Goal: Task Accomplishment & Management: Manage account settings

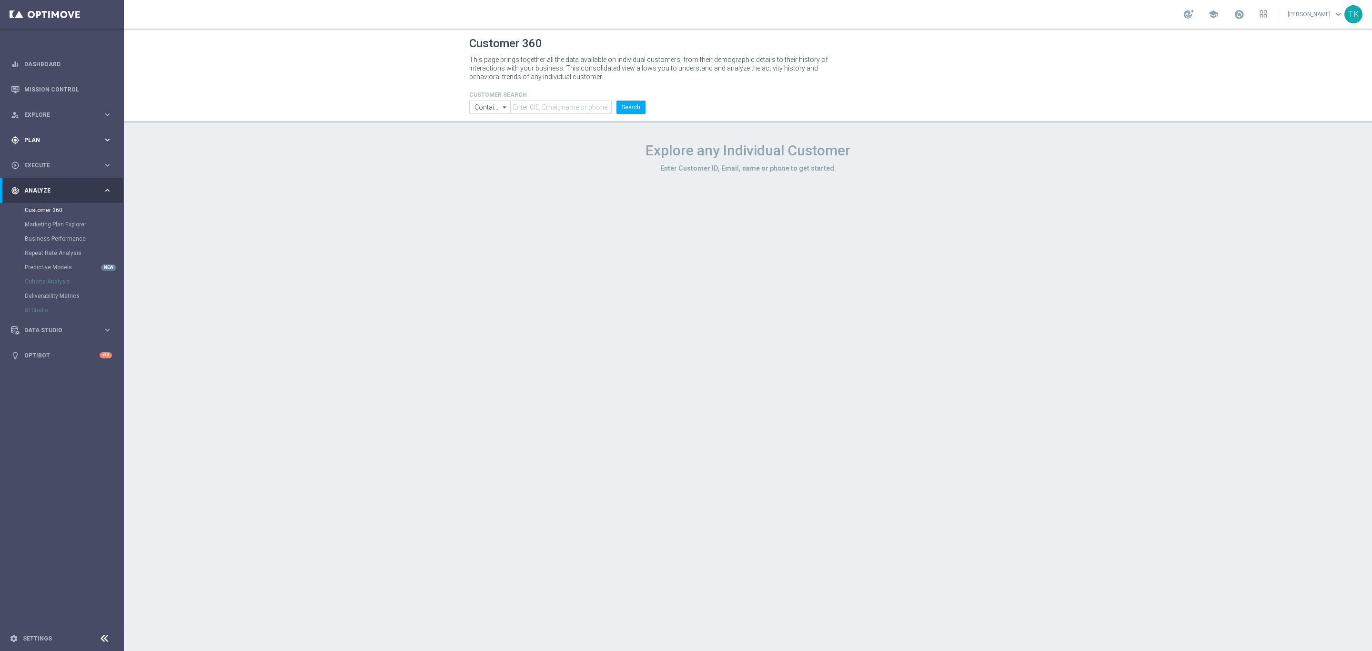
click at [33, 137] on span "Plan" at bounding box center [63, 140] width 79 height 6
click at [36, 186] on span "Templates" at bounding box center [59, 188] width 68 height 6
click at [40, 202] on link "Optimail" at bounding box center [65, 203] width 70 height 8
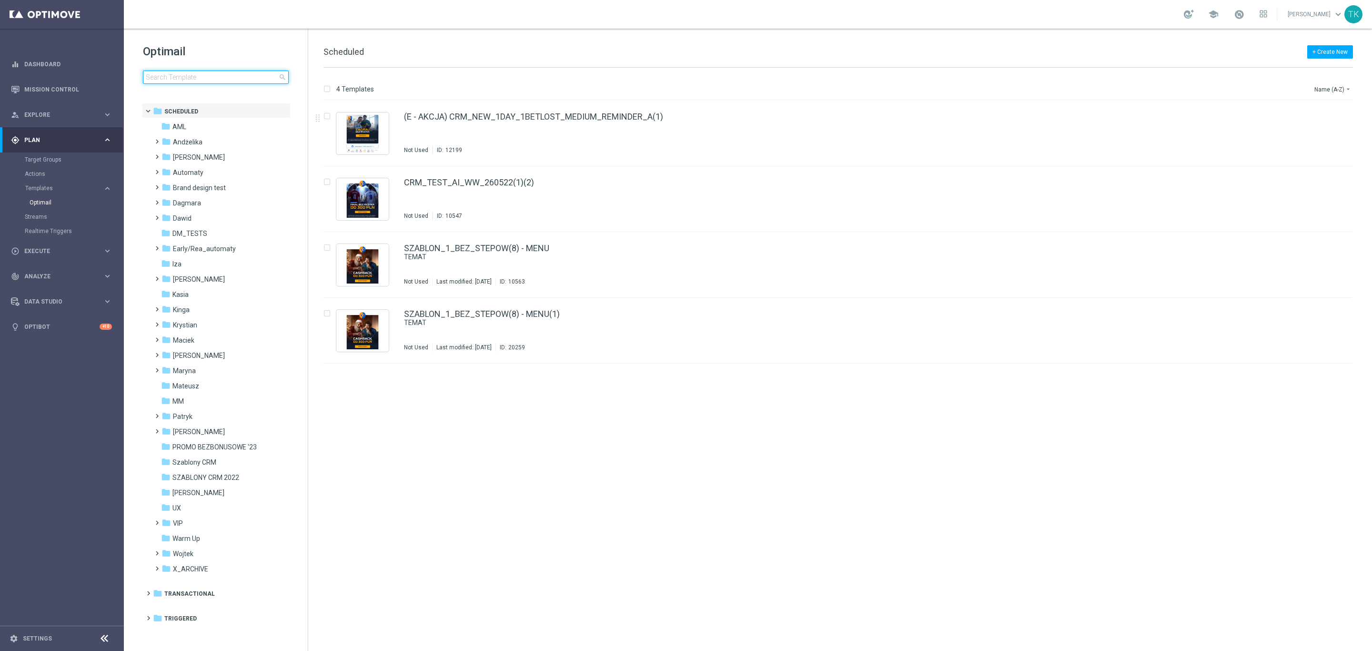
click at [180, 79] on input at bounding box center [216, 76] width 146 height 13
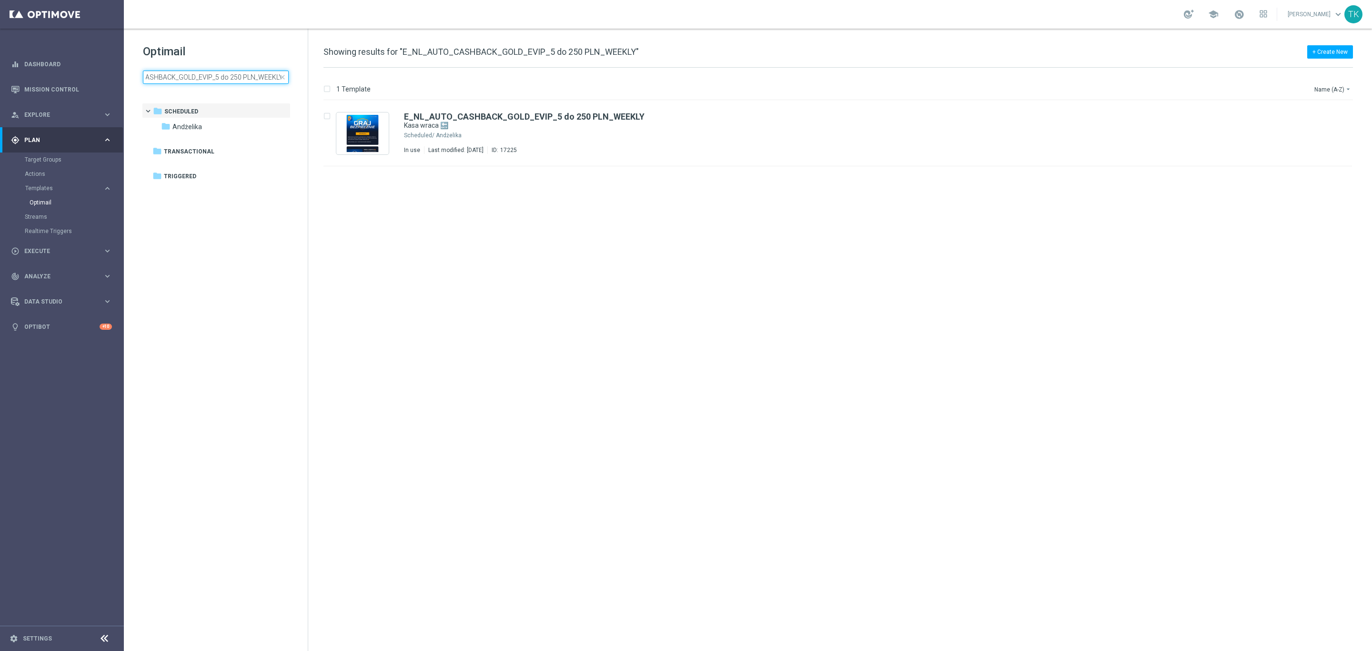
type input "E_NL_AUTO_CASHBACK_GOLD_EVIP_5 do 250 PLN_WEEKLY"
click at [1326, 113] on icon "file_copy" at bounding box center [1326, 114] width 8 height 8
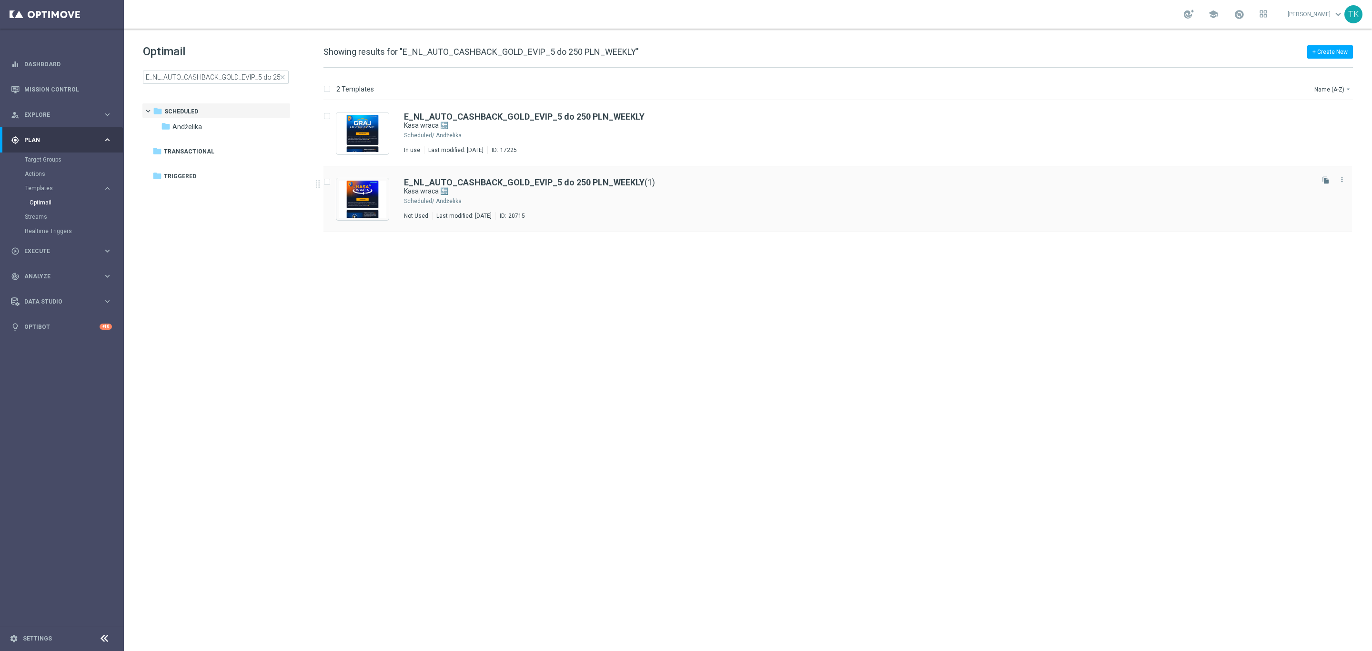
click at [630, 208] on div "E_NL_AUTO_CASHBACK_GOLD_EVIP_5 do 250 PLN_WEEKLY (1) Kasa wraca 🔙 Scheduled/ An…" at bounding box center [858, 198] width 908 height 41
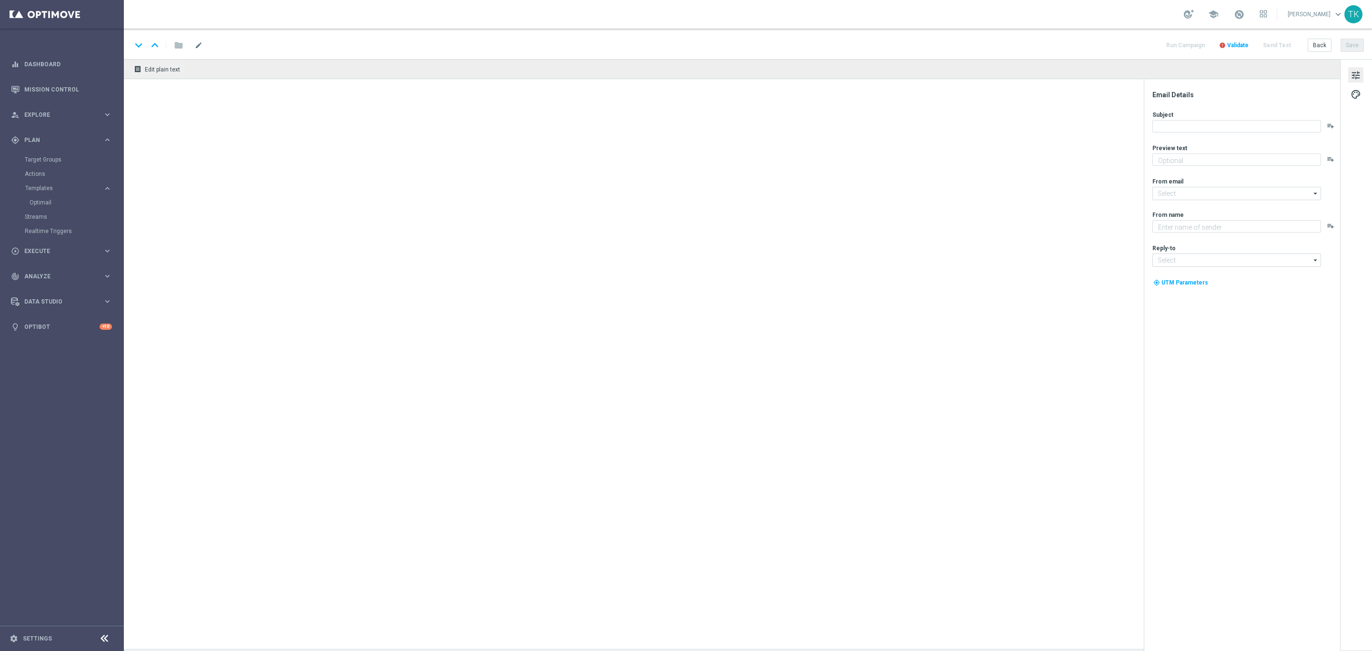
type input "E_NL_AUTO_CASHBACK_GOLD_EVIP_5 do 250 PLN_WEEKLY(1)"
type textarea "Otrzymaj zwrot za nietrafione kupony do 250 PLN 💸"
type textarea "STS"
type input "[EMAIL_ADDRESS][DOMAIN_NAME]"
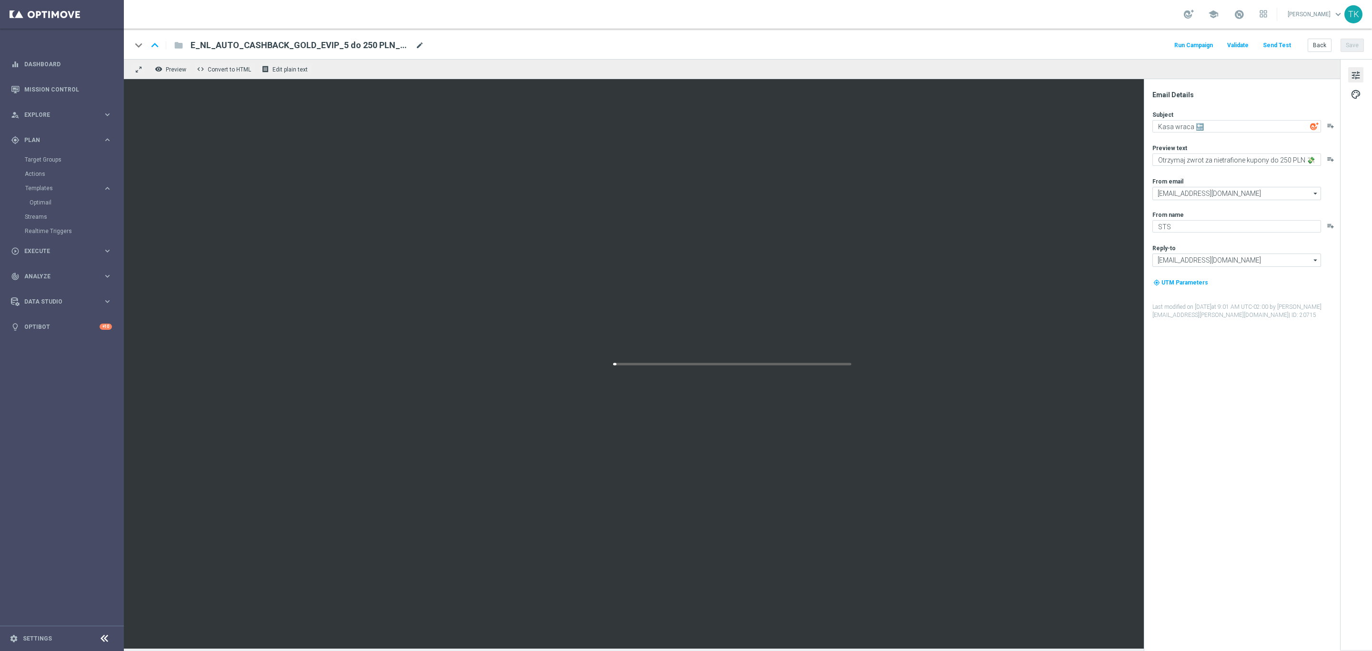
click at [417, 42] on span "mode_edit" at bounding box center [419, 45] width 9 height 9
click at [283, 42] on input "E_NL_AUTO_CASHBACK_GOLD_EVIP_5 do 250 PLN_WEEKLY(1)" at bounding box center [309, 45] width 236 height 12
paste input "H-NL_AUTO_CASHBACK_GOLD_EVIP_5 do 250 PLN_WEEKLY"
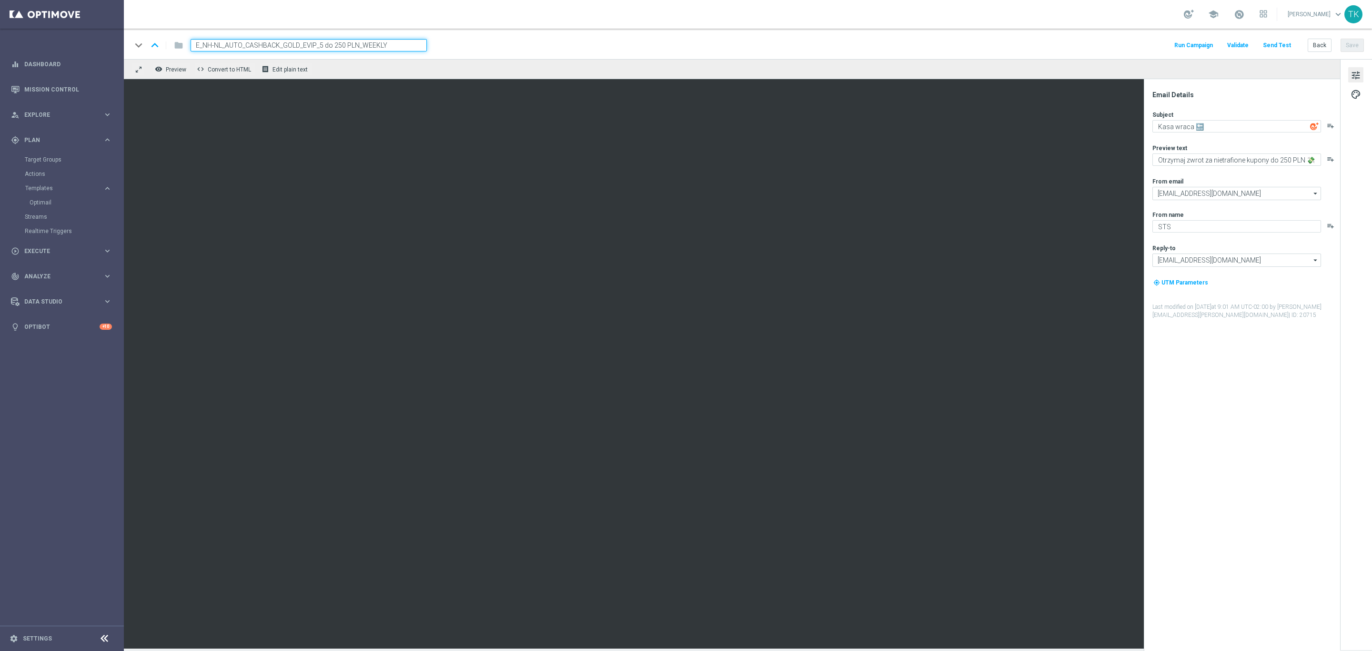
type input "E_NH-NL_AUTO_CASHBACK_GOLD_EVIP_5 do 250 PLN_WEEKLY"
click at [505, 42] on div "keyboard_arrow_down keyboard_arrow_up folder E_NH-NL_AUTO_CASHBACK_GOLD_EVIP_5 …" at bounding box center [747, 45] width 1232 height 12
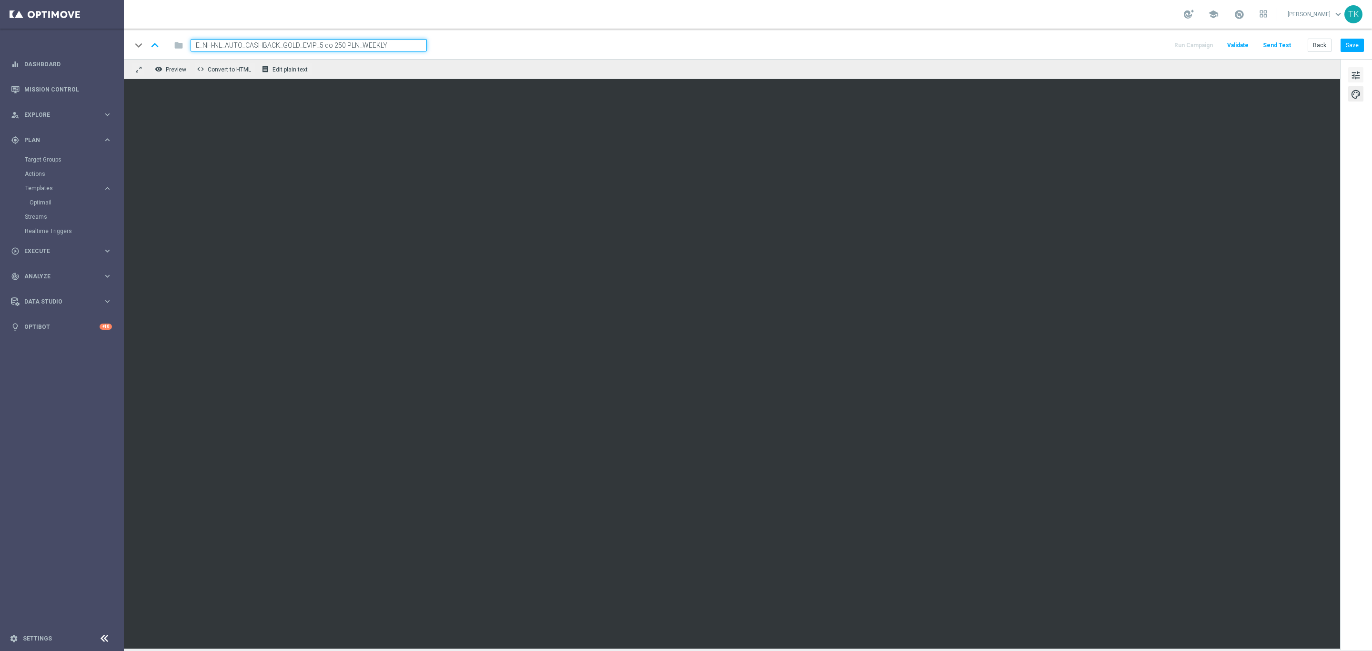
click at [1354, 74] on span "tune" at bounding box center [1355, 75] width 10 height 12
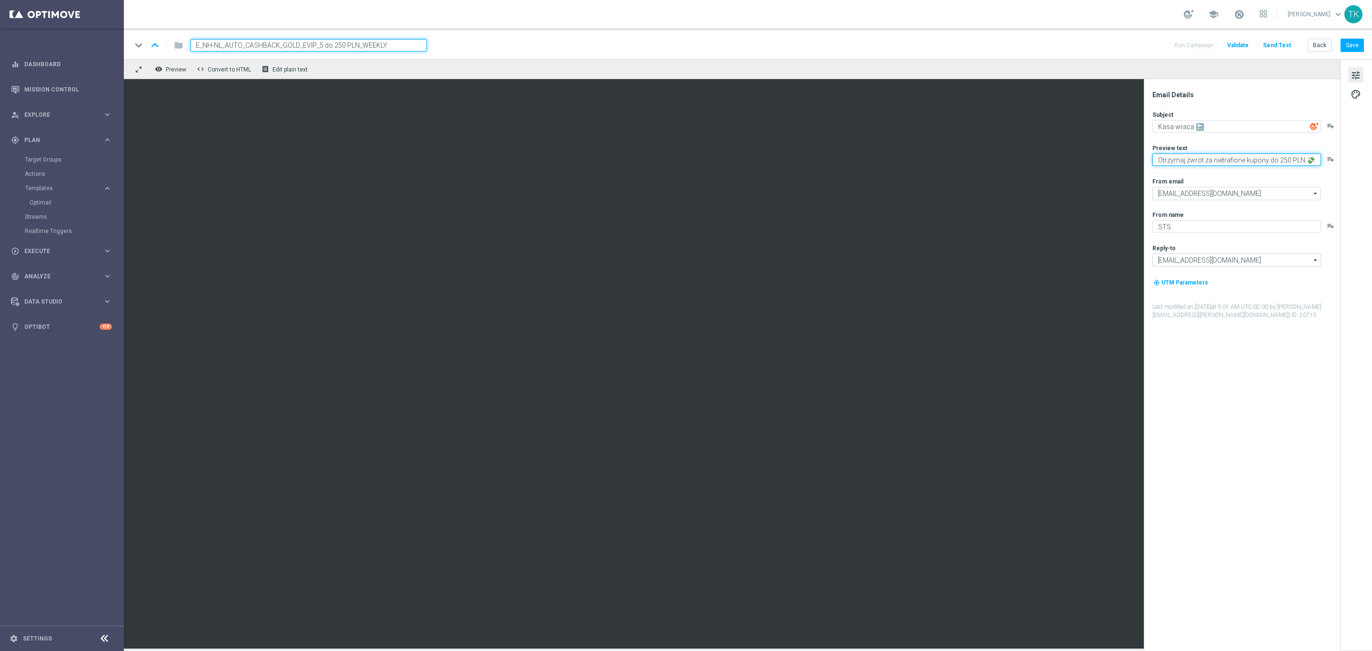
click at [1302, 161] on textarea "Otrzymaj zwrot za nietrafione kupony do 250 PLN 💸" at bounding box center [1236, 159] width 169 height 12
type textarea "Otrzymaj zwrot za nietrafione kupony do 250 zł 💸"
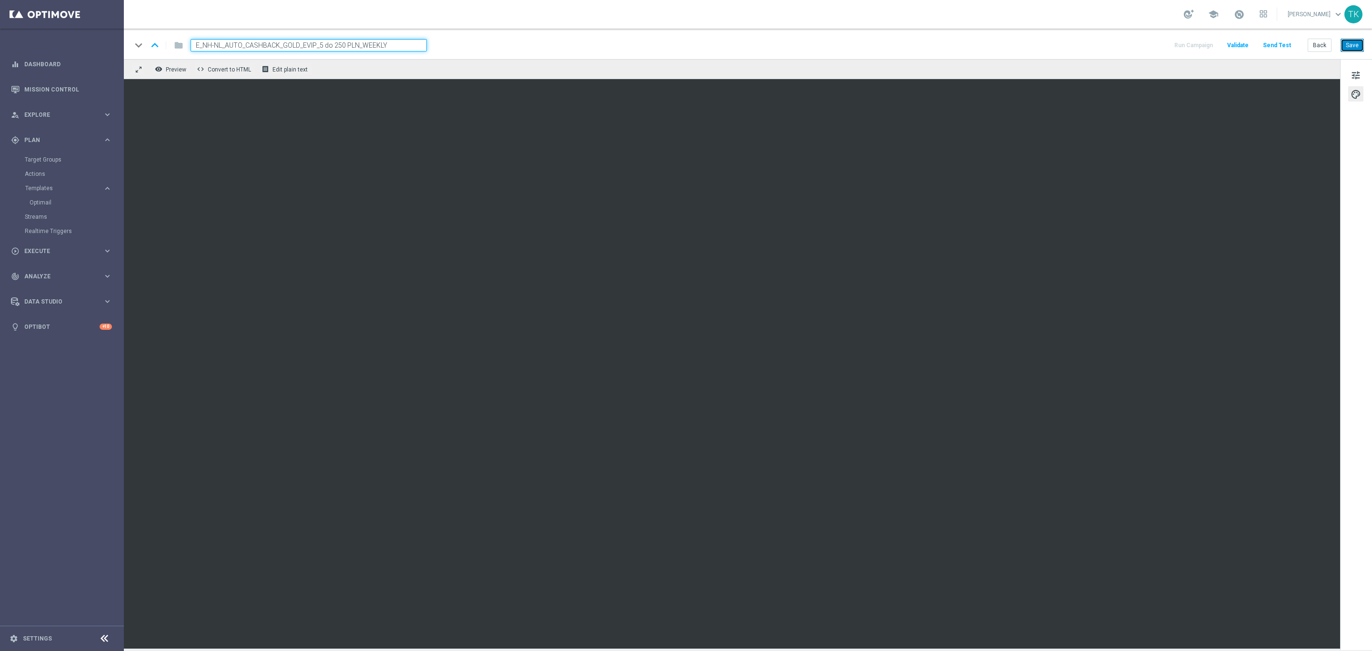
click at [1356, 46] on button "Save" at bounding box center [1351, 45] width 23 height 13
click at [1317, 45] on button "Back" at bounding box center [1319, 45] width 24 height 13
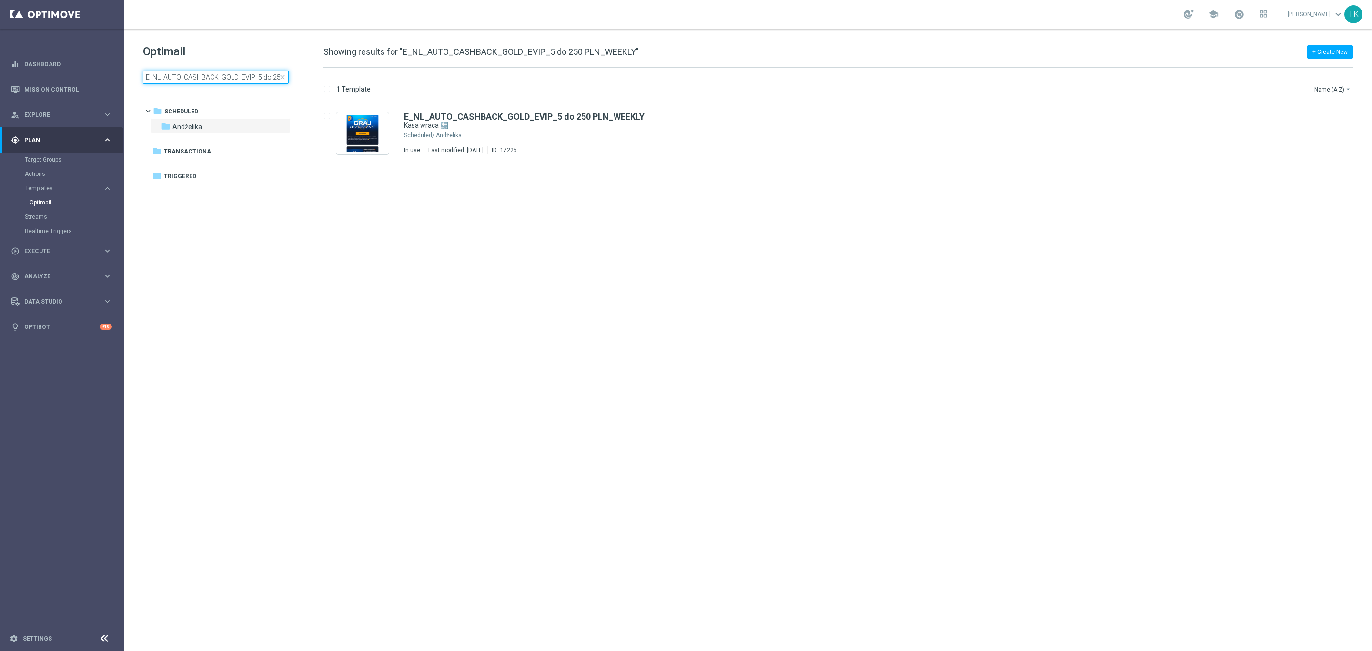
click at [179, 73] on input "E_NL_AUTO_CASHBACK_GOLD_EVIP_5 do 250 PLN_WEEKLY" at bounding box center [216, 76] width 146 height 13
click at [238, 77] on input "E_NL_AUTO_CASHBACK_GOLD_EVIP_5 do 250 PLN_WEEKLY" at bounding box center [216, 76] width 146 height 13
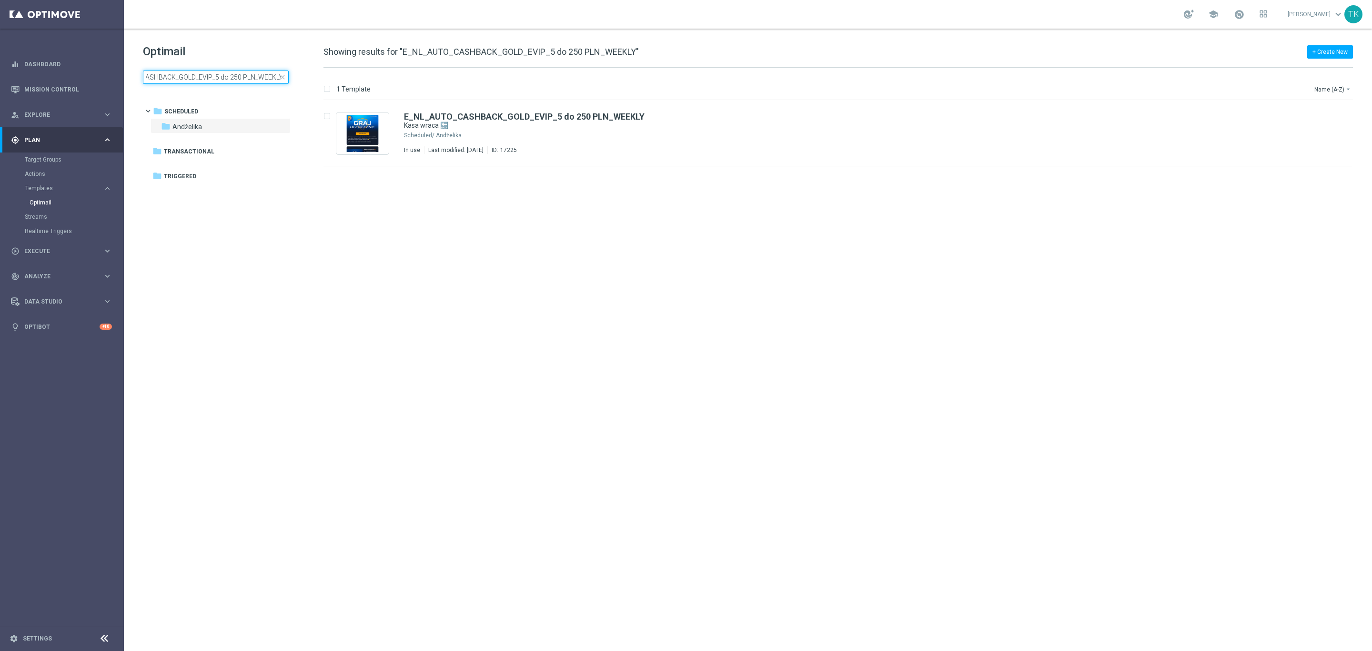
drag, startPoint x: 253, startPoint y: 77, endPoint x: 286, endPoint y: 85, distance: 33.7
click at [286, 85] on div "Optimail E_NL_AUTO_CASHBACK_GOLD_EVIP_5 do 250 PLN_WEEKLY close folder 1 Folder…" at bounding box center [216, 88] width 184 height 118
click at [240, 75] on input "E_NL_AUTO_CASHBACK_GOLD_EVIP_5 do 250 PLN_WEEKLY" at bounding box center [216, 76] width 146 height 13
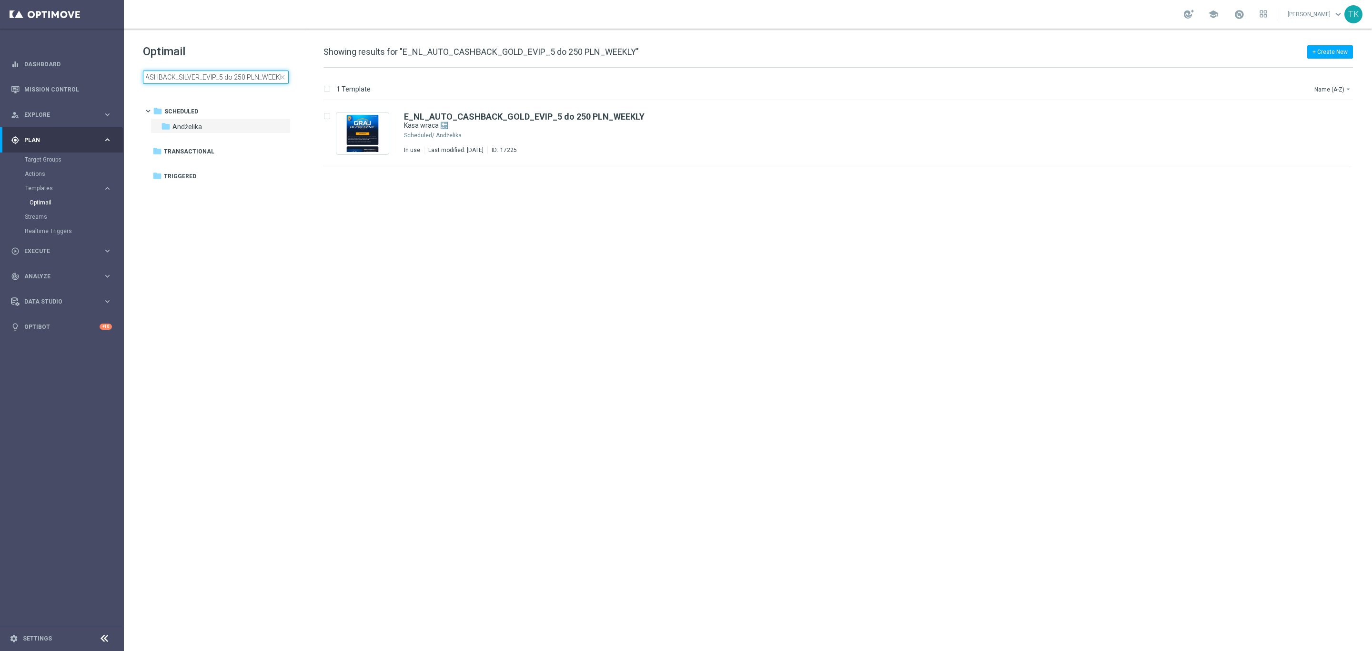
scroll to position [0, 46]
type input "E_NL_AUTO_CASHBACK_SILVER_EVIP_5 do 250 PLN_WEEKLY"
click at [1325, 114] on icon "file_copy" at bounding box center [1326, 114] width 8 height 8
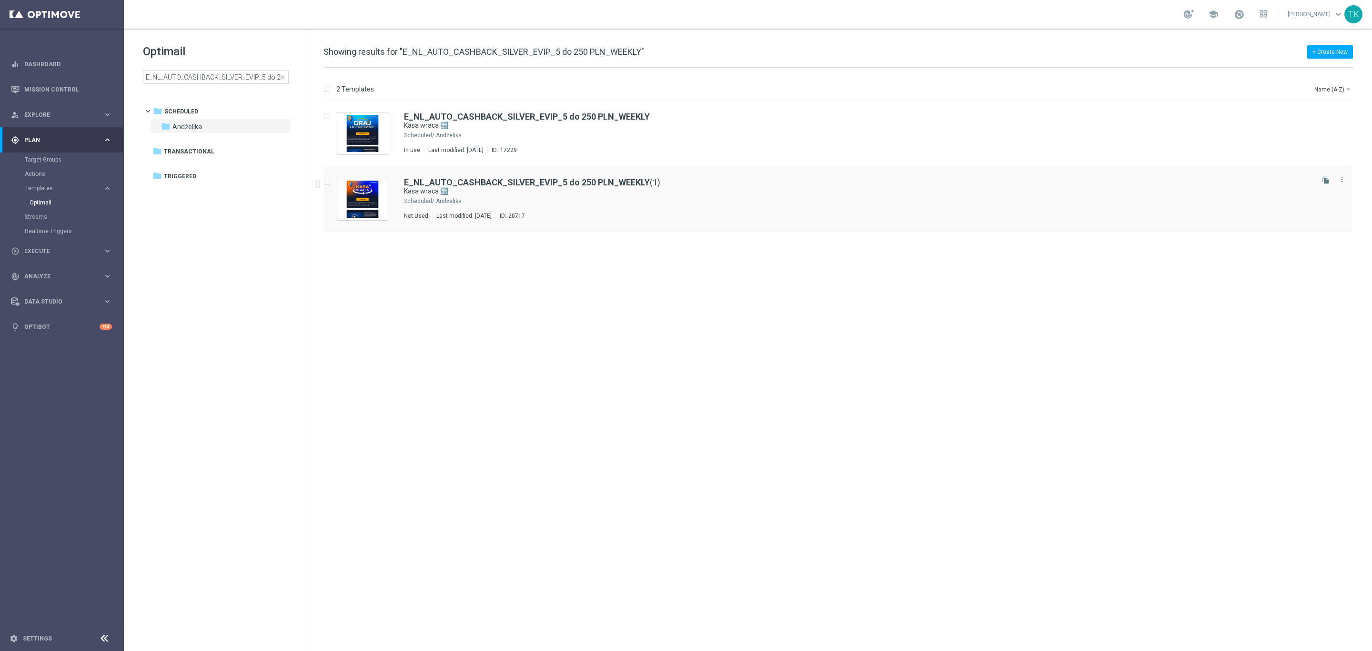
click at [582, 203] on div "Andżelika" at bounding box center [874, 201] width 876 height 8
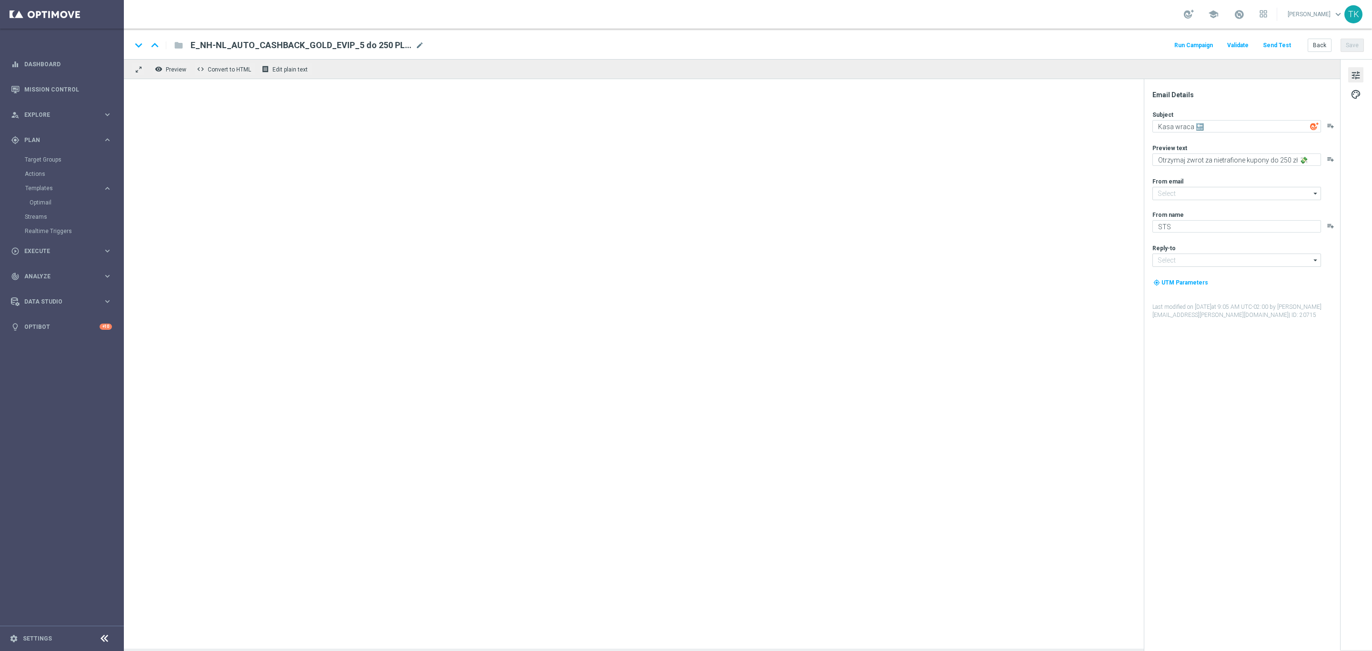
type input "[EMAIL_ADDRESS][DOMAIN_NAME]"
type input "E_NL_AUTO_CASHBACK_SILVER_EVIP_5 do 250 PLN_WEEKLY(1)"
type textarea "Otrzymaj zwrot za nietrafione kupony do 250 PLN 💸"
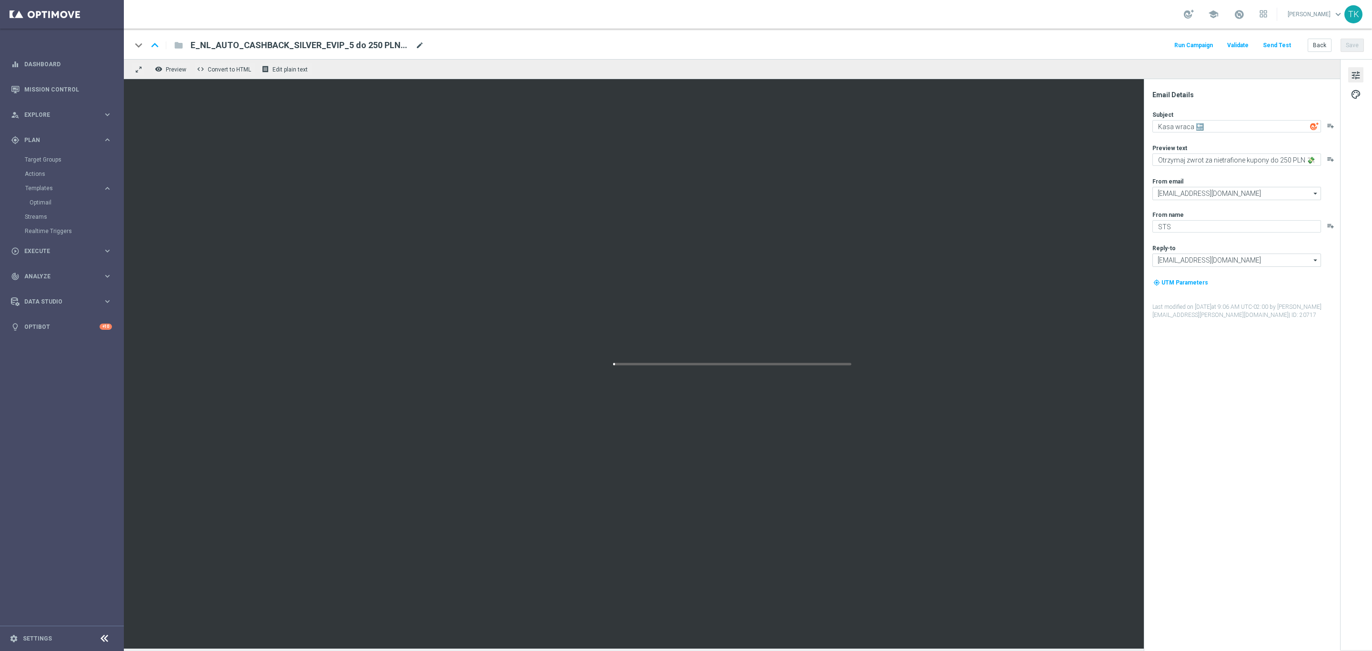
click at [421, 43] on span "mode_edit" at bounding box center [419, 45] width 9 height 9
click at [321, 49] on input "E_NL_AUTO_CASHBACK_SILVER_EVIP_5 do 250 PLN_WEEKLY(1)" at bounding box center [309, 45] width 236 height 12
paste input "H-NL_AUTO_CASHBACK_SILVER_EVIP_5 do 250 PLN_WEEKLY"
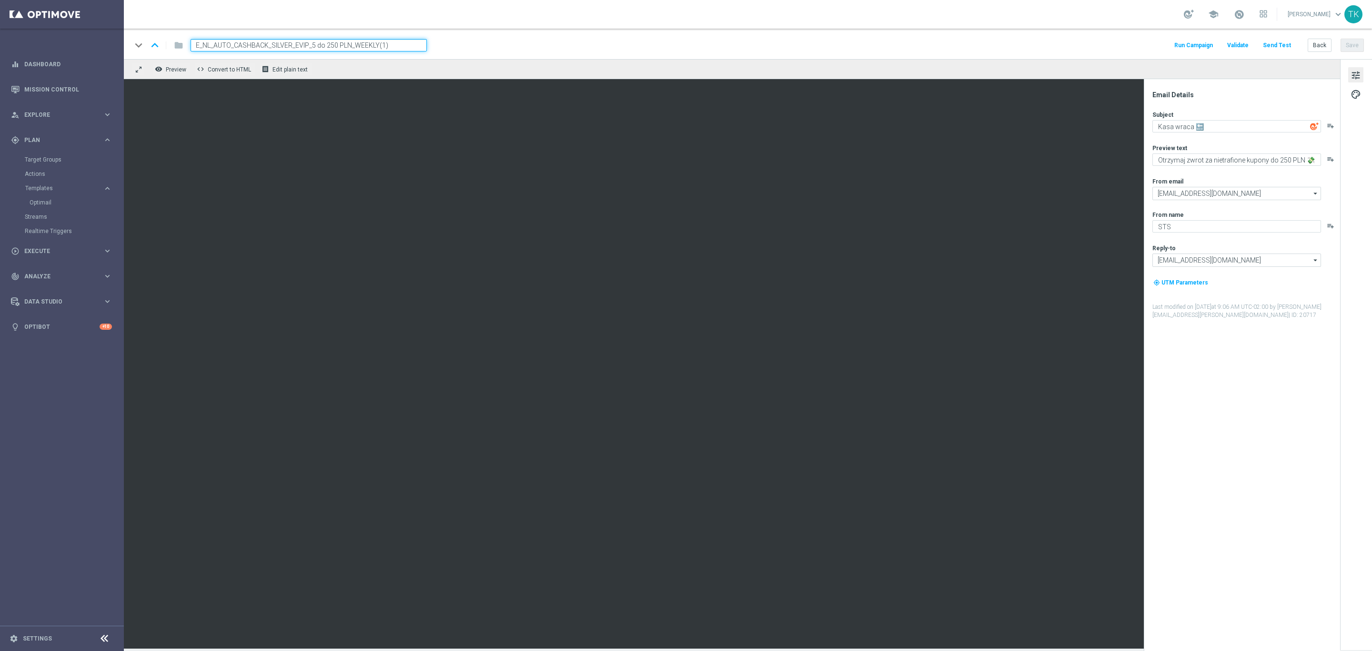
type input "E_NH-NL_AUTO_CASHBACK_SILVER_EVIP_5 do 250 PLN_WEEKLY"
click at [467, 47] on div "keyboard_arrow_down keyboard_arrow_up folder E_NH-NL_AUTO_CASHBACK_SILVER_EVIP_…" at bounding box center [747, 45] width 1232 height 12
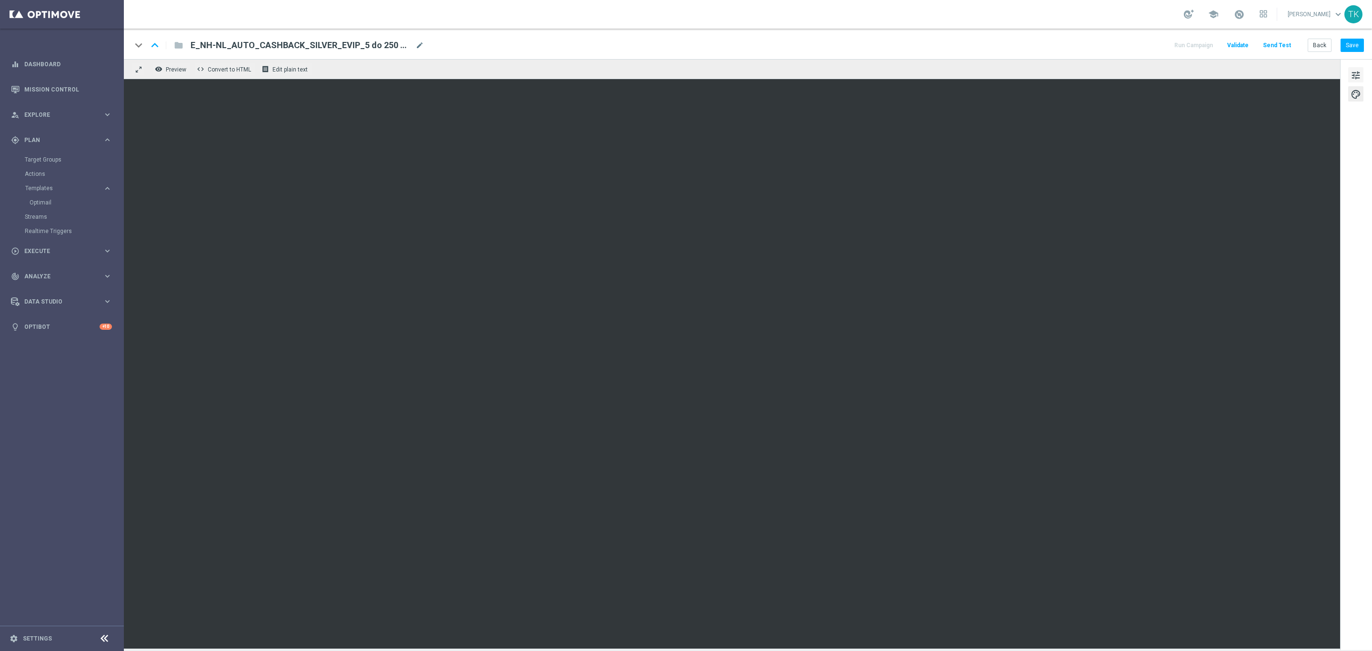
click at [1353, 82] on button "tune" at bounding box center [1355, 74] width 15 height 15
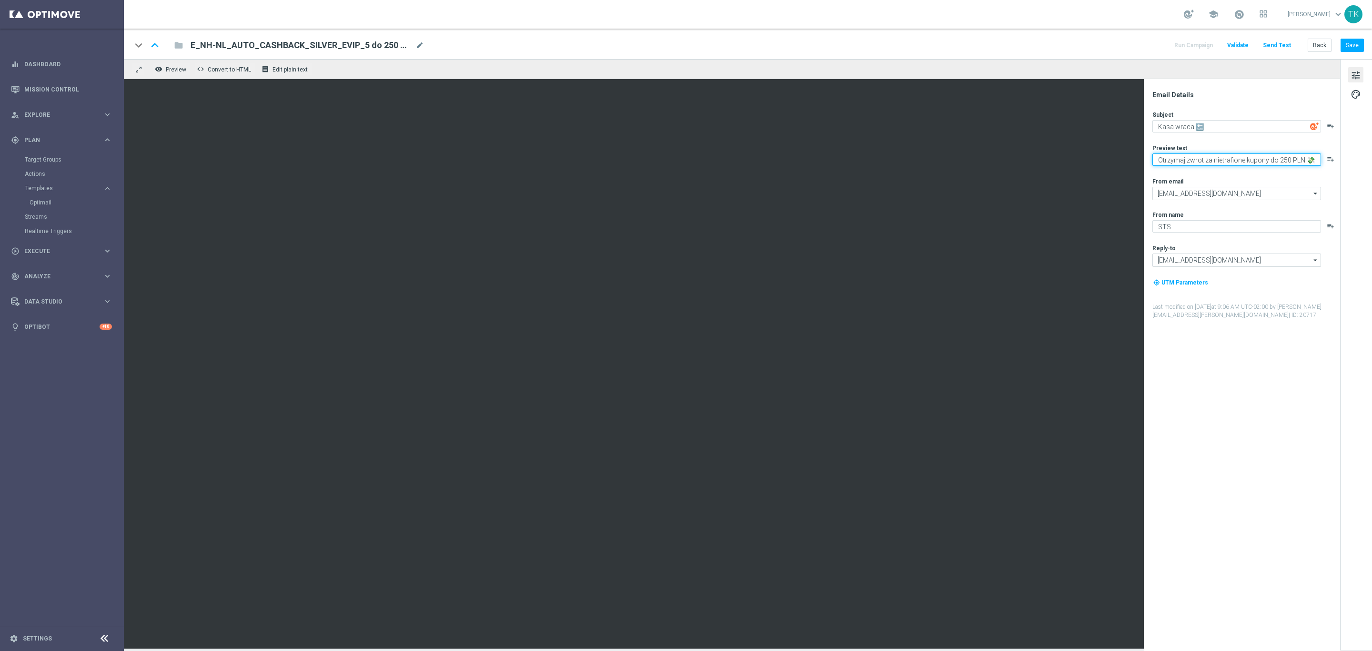
click at [1302, 163] on textarea "Otrzymaj zwrot za nietrafione kupony do 250 PLN 💸" at bounding box center [1236, 159] width 169 height 12
type textarea "Otrzymaj zwrot za nietrafione kupony do 250 zł 💸"
click at [1353, 46] on button "Save" at bounding box center [1351, 45] width 23 height 13
click at [1351, 43] on button "Save" at bounding box center [1351, 45] width 23 height 13
click at [1318, 44] on button "Back" at bounding box center [1319, 45] width 24 height 13
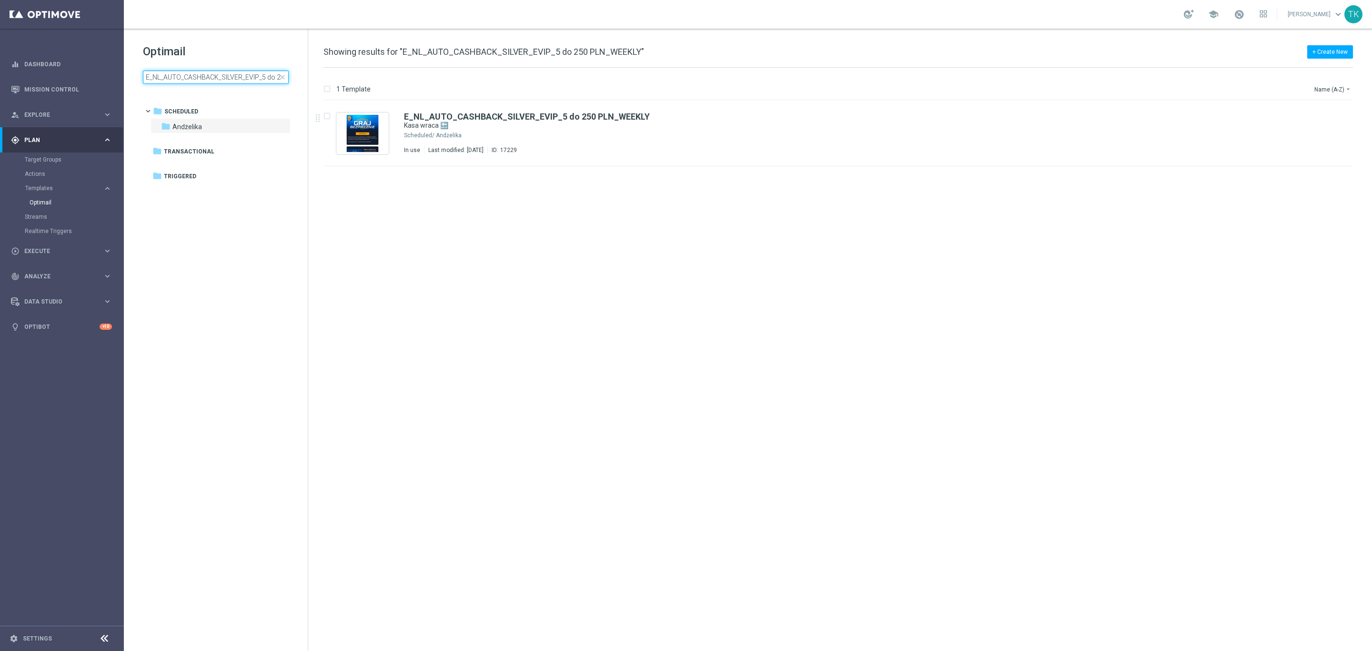
click at [202, 79] on input "E_NL_AUTO_CASHBACK_SILVER_EVIP_5 do 250 PLN_WEEKLY" at bounding box center [216, 76] width 146 height 13
type input "E_NH-NL_AUTO_CASHBACK_SILVER_EVIP_5 do 250 PLN_WEEKLY"
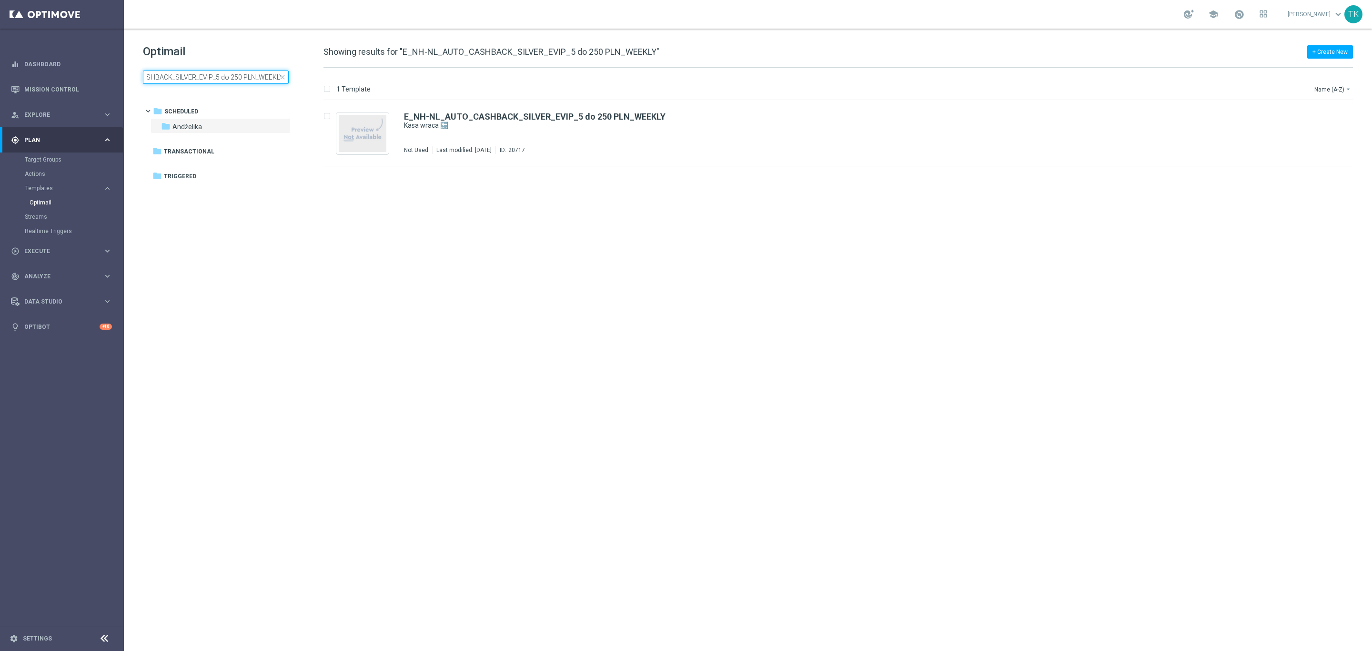
scroll to position [0, 0]
click at [617, 136] on div "Andżelika" at bounding box center [874, 135] width 876 height 8
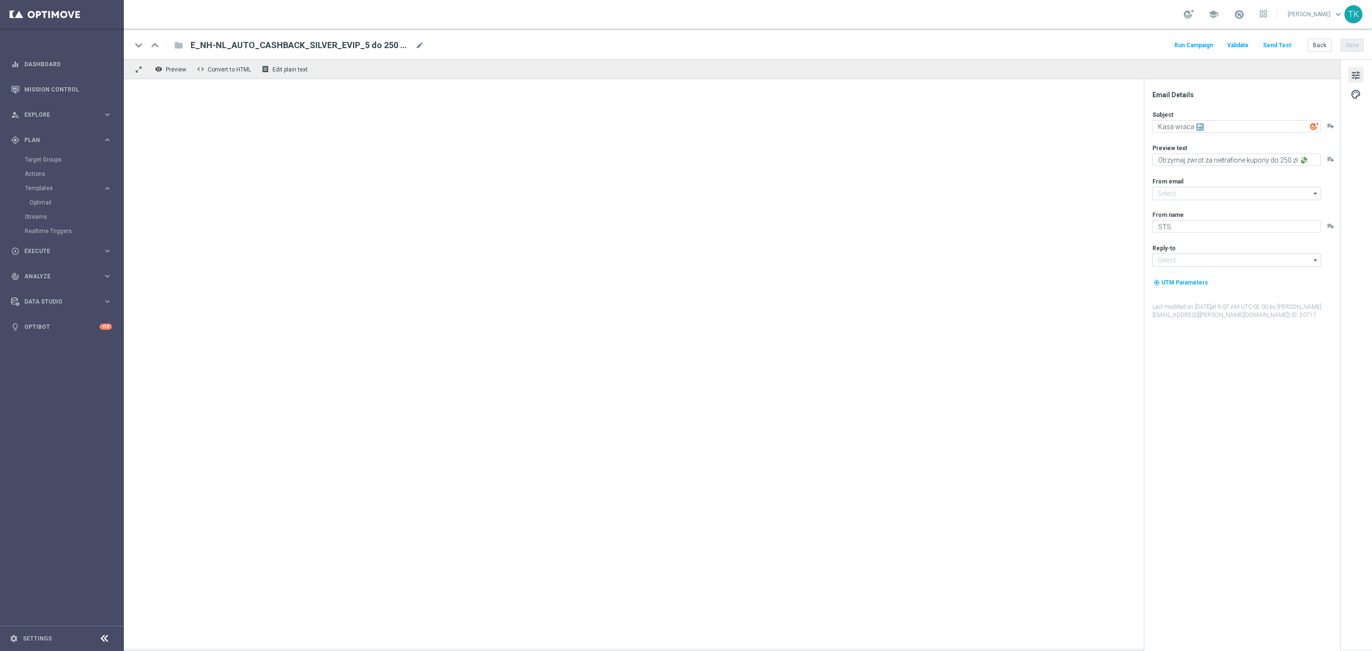
type input "[EMAIL_ADDRESS][DOMAIN_NAME]"
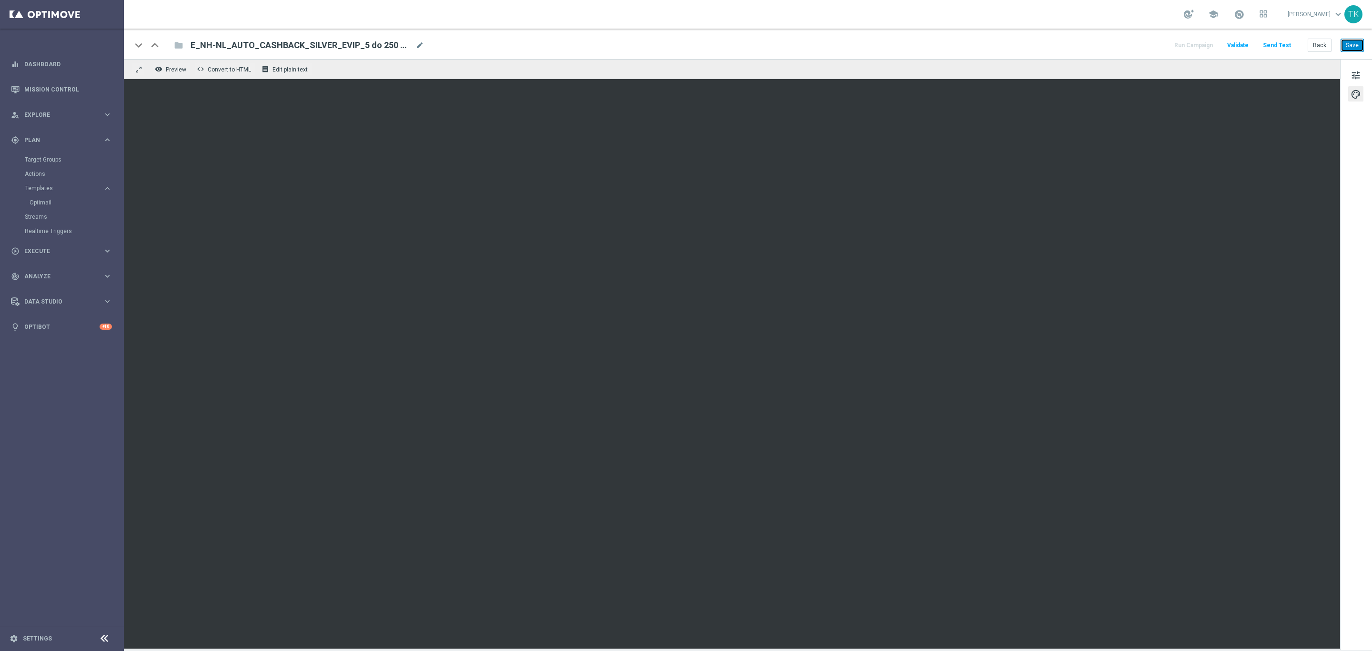
click at [1358, 42] on button "Save" at bounding box center [1351, 45] width 23 height 13
click at [1316, 43] on button "Back" at bounding box center [1319, 45] width 24 height 13
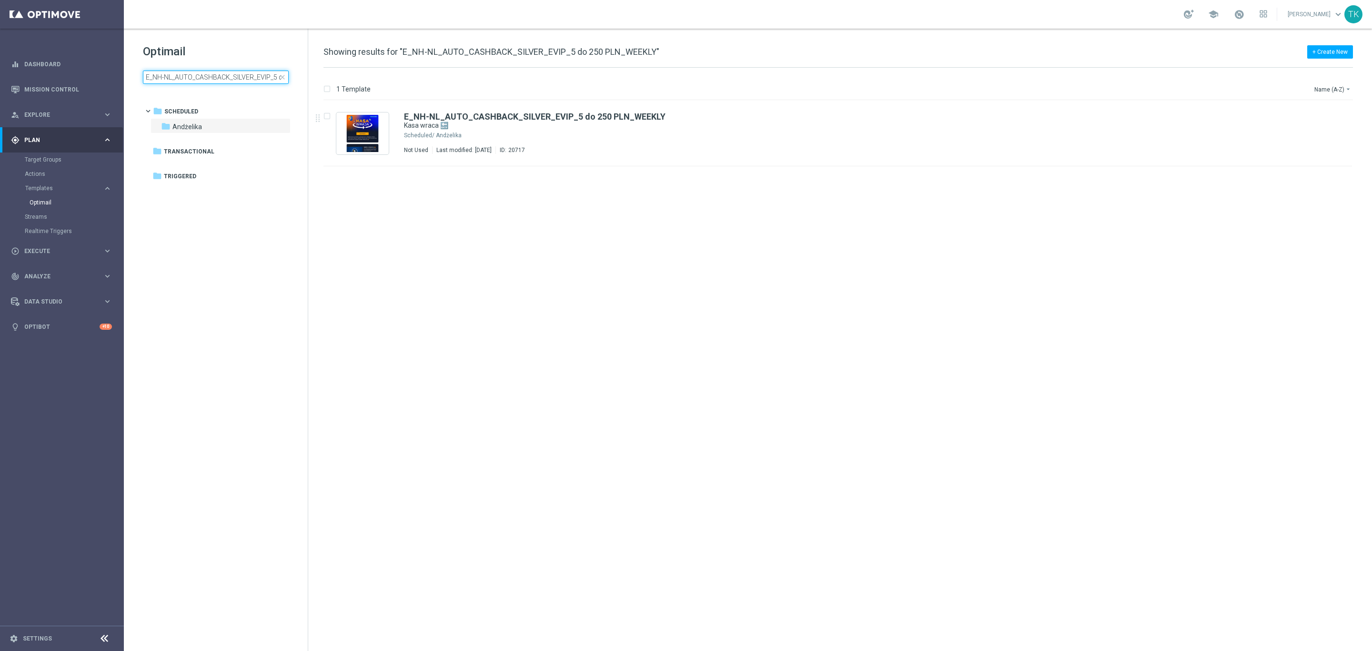
click at [157, 78] on input "E_NH-NL_AUTO_CASHBACK_SILVER_EVIP_5 do 250 PLN_WEEKLY" at bounding box center [216, 76] width 146 height 13
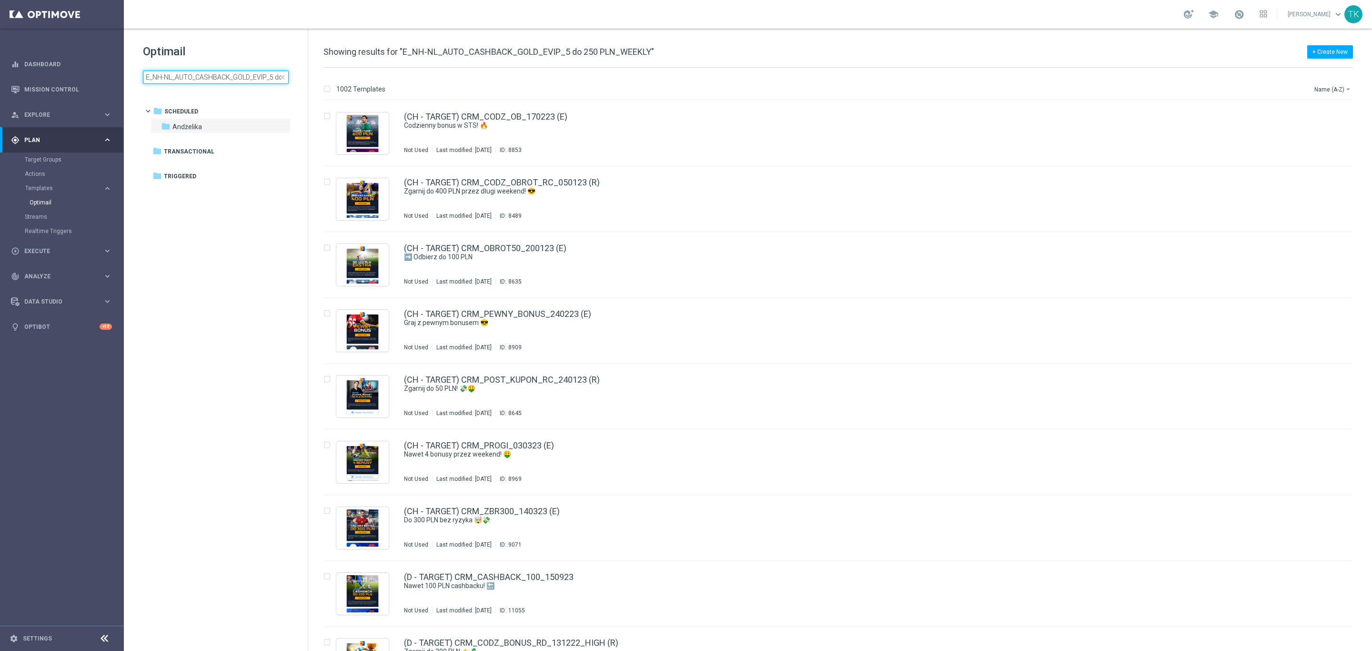
scroll to position [0, 54]
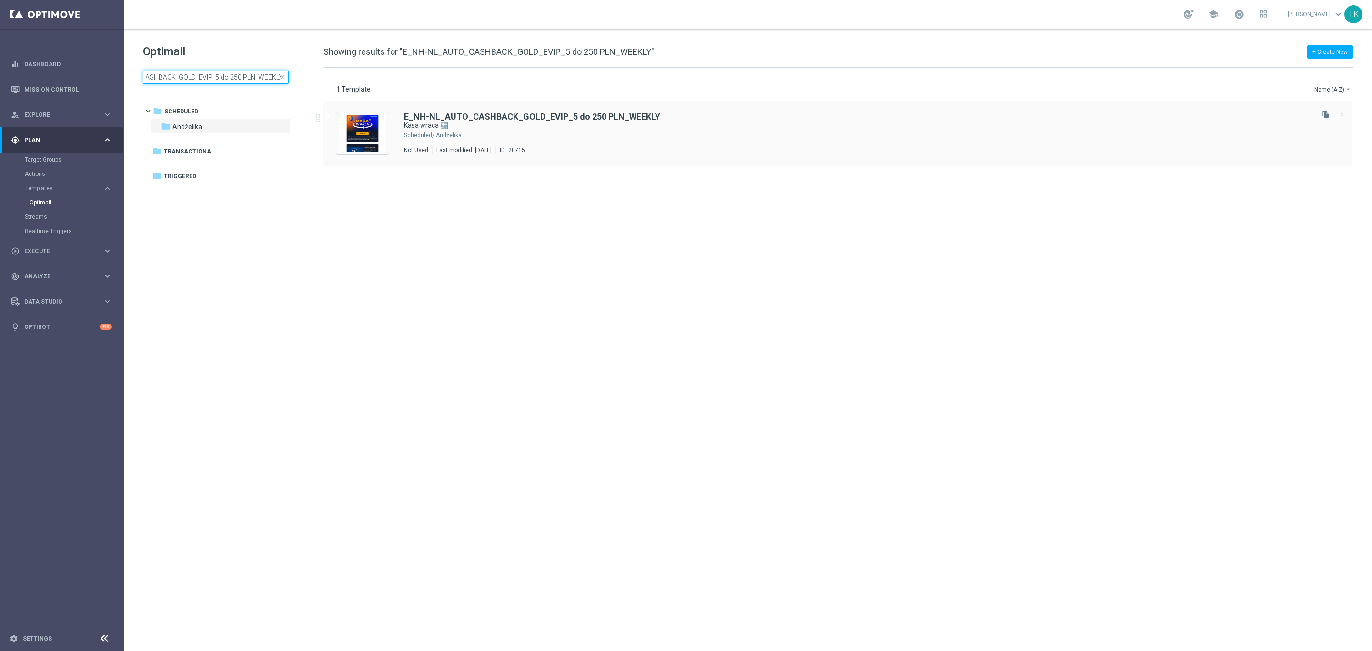
type input "E_NH-NL_AUTO_CASHBACK_GOLD_EVIP_5 do 250 PLN_WEEKLY"
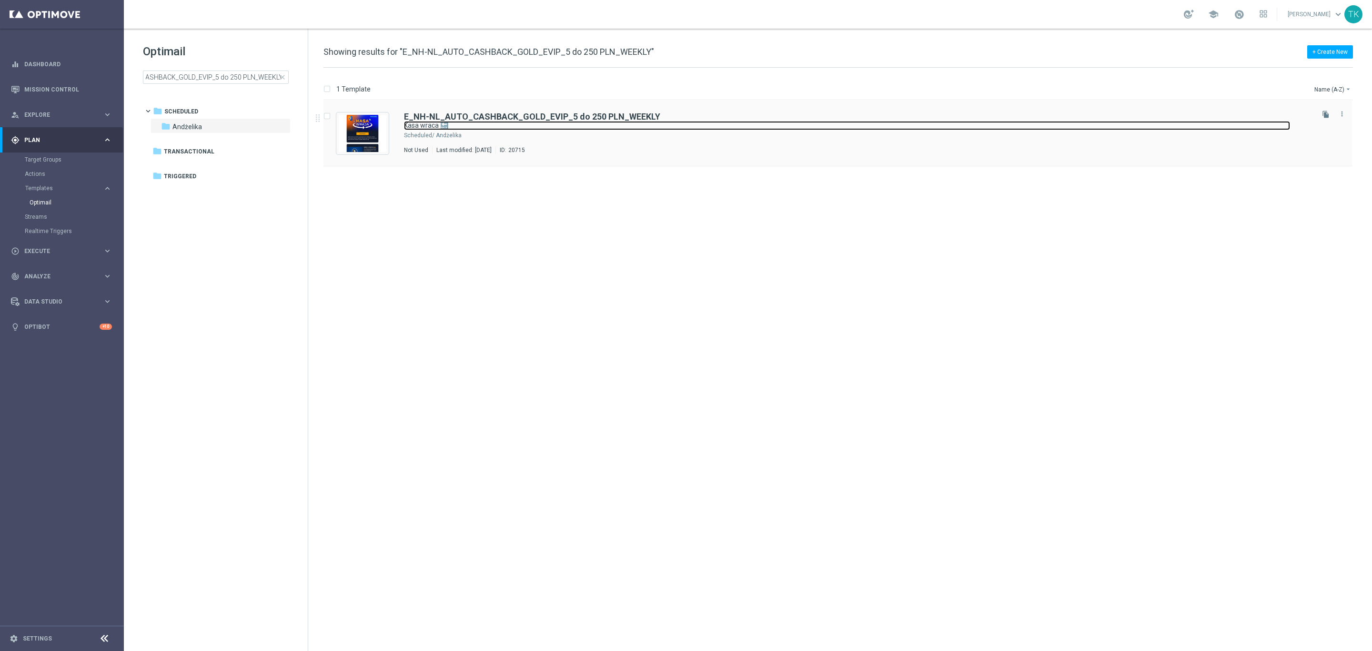
click at [623, 128] on link "Kasa wraca 🔙" at bounding box center [847, 125] width 886 height 9
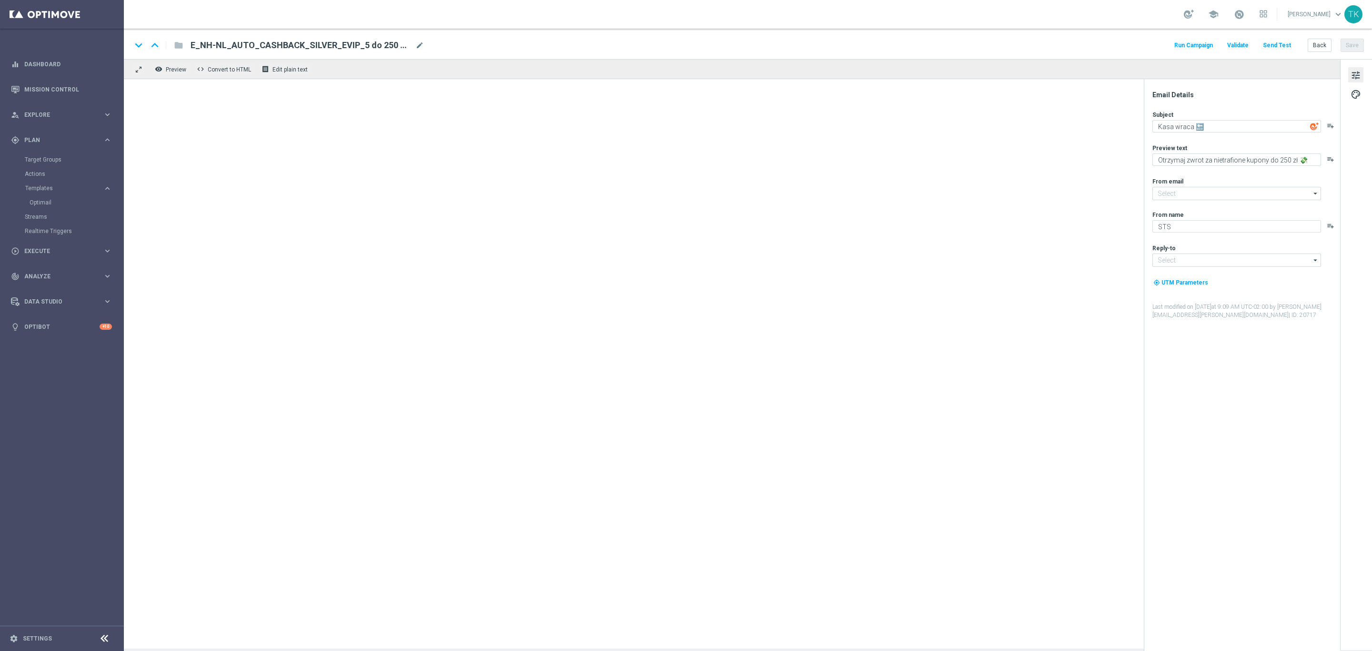
type input "[EMAIL_ADDRESS][DOMAIN_NAME]"
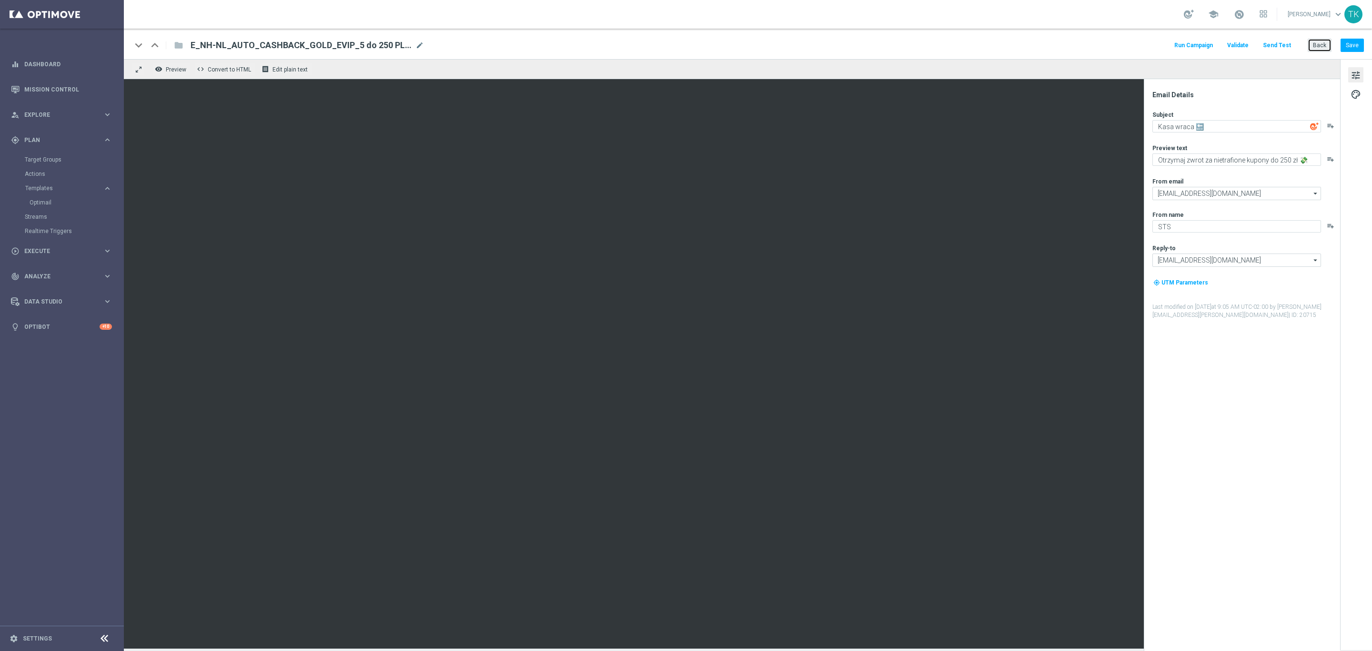
click at [1317, 46] on button "Back" at bounding box center [1319, 45] width 24 height 13
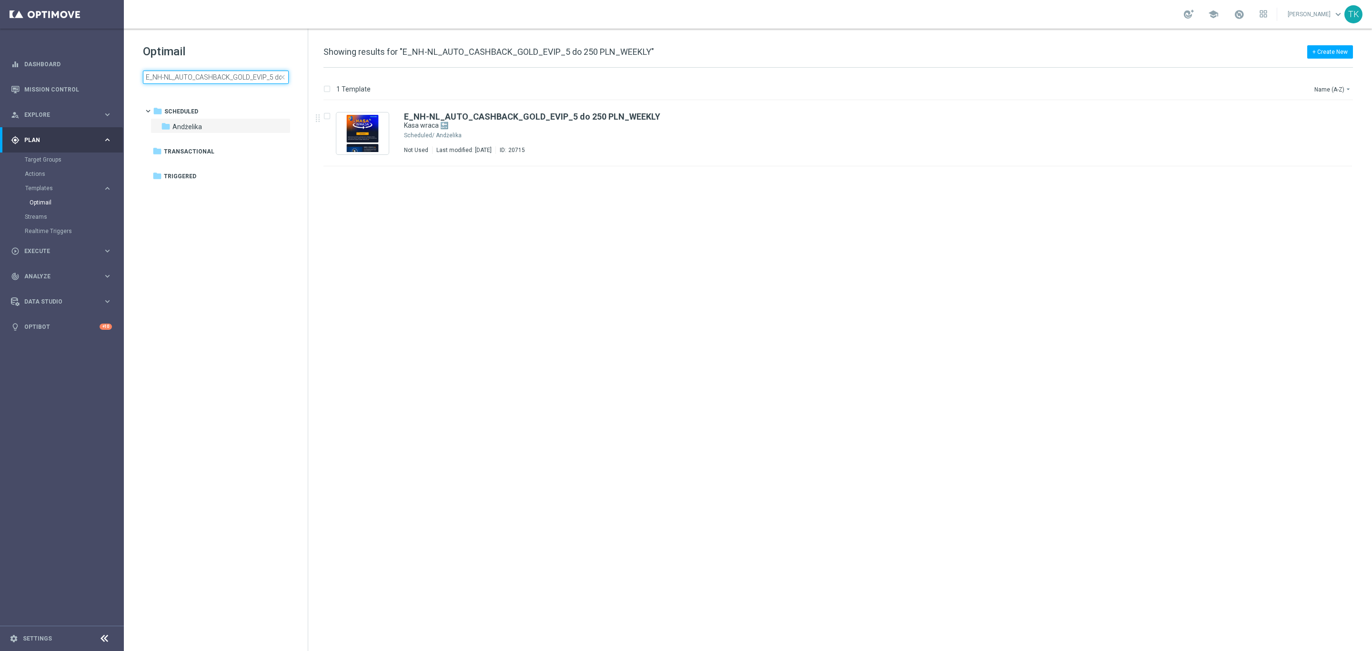
click at [216, 72] on input "E_NH-NL_AUTO_CASHBACK_GOLD_EVIP_5 do 250 PLN_WEEKLY" at bounding box center [216, 76] width 146 height 13
type input "E_NH-NL_AUTO_CASHBACK_SILVER_EVIP_5 do 250 PLN_WEEKLY"
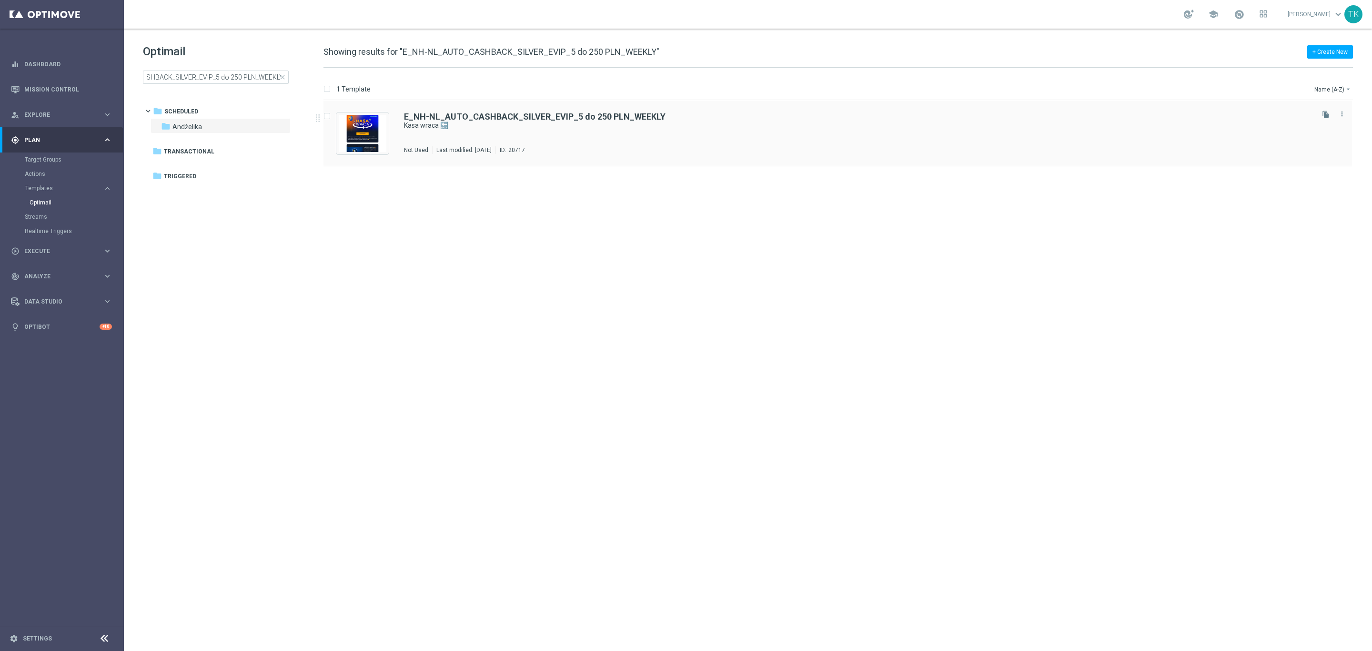
scroll to position [0, 0]
click at [505, 134] on div "E_NH-NL_AUTO_CASHBACK_SILVER_EVIP_5 do 250 PLN_WEEKLY Kasa wraca 🔙 Not Used Las…" at bounding box center [858, 132] width 908 height 41
click at [235, 73] on input "E_NH-NL_AUTO_CASHBACK_SILVER_EVIP_5 do 250 PLN_WEEKLY" at bounding box center [216, 76] width 146 height 13
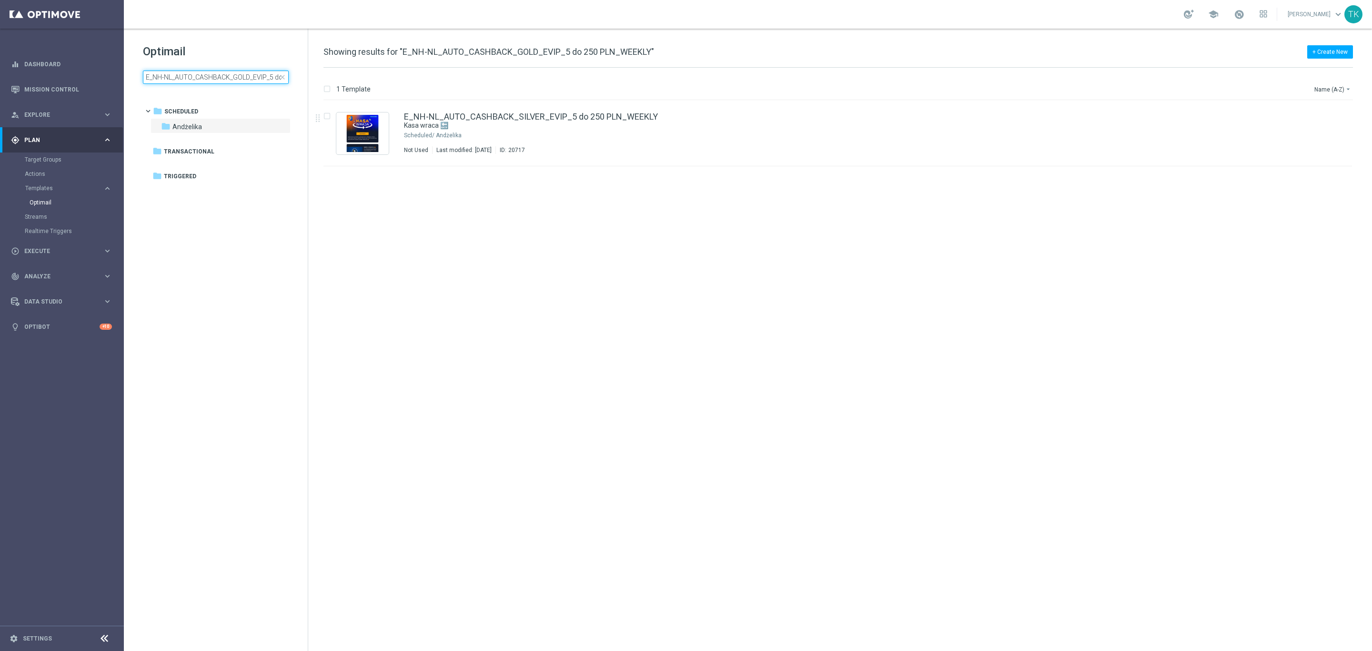
scroll to position [0, 54]
type input "E_NH-NL_AUTO_CASHBACK_GOLD_EVIP_5 do 250 PLN_WEEKLY"
click at [506, 135] on div "E_NH-NL_AUTO_CASHBACK_GOLD_EVIP_5 do 250 PLN_WEEKLY Kasa wraca 🔙 Not Used Last …" at bounding box center [858, 132] width 908 height 41
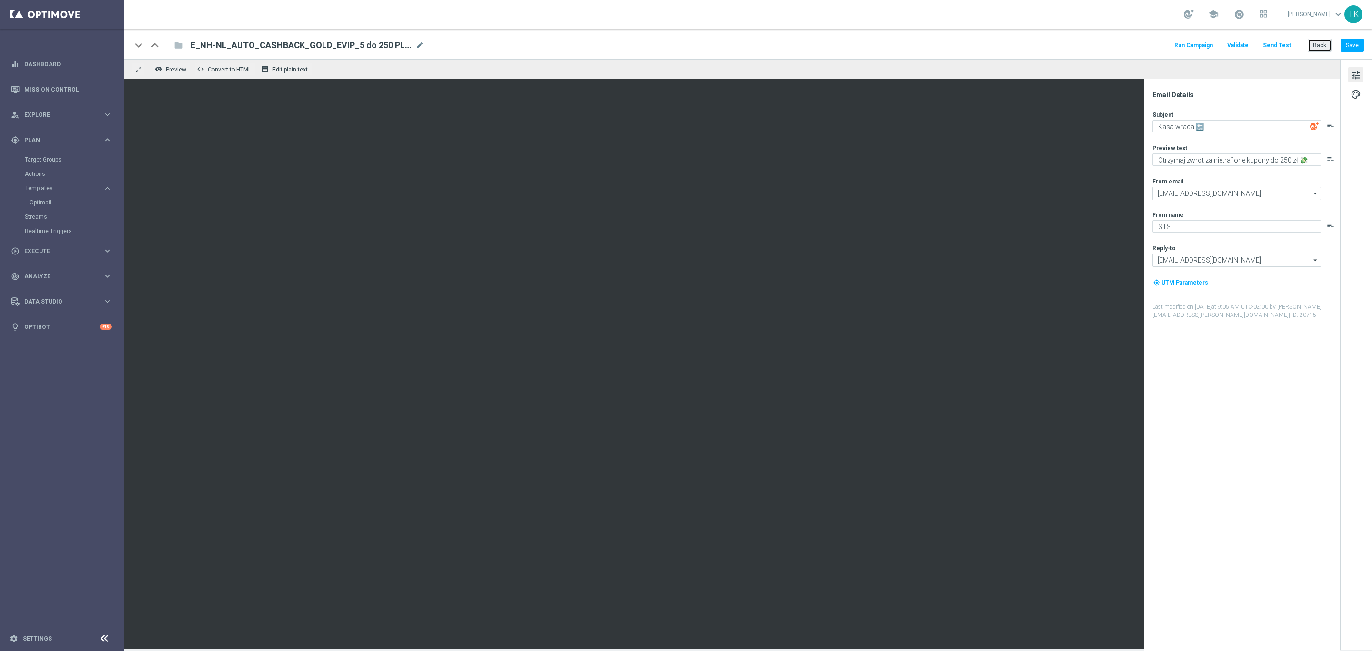
click at [1324, 47] on button "Back" at bounding box center [1319, 45] width 24 height 13
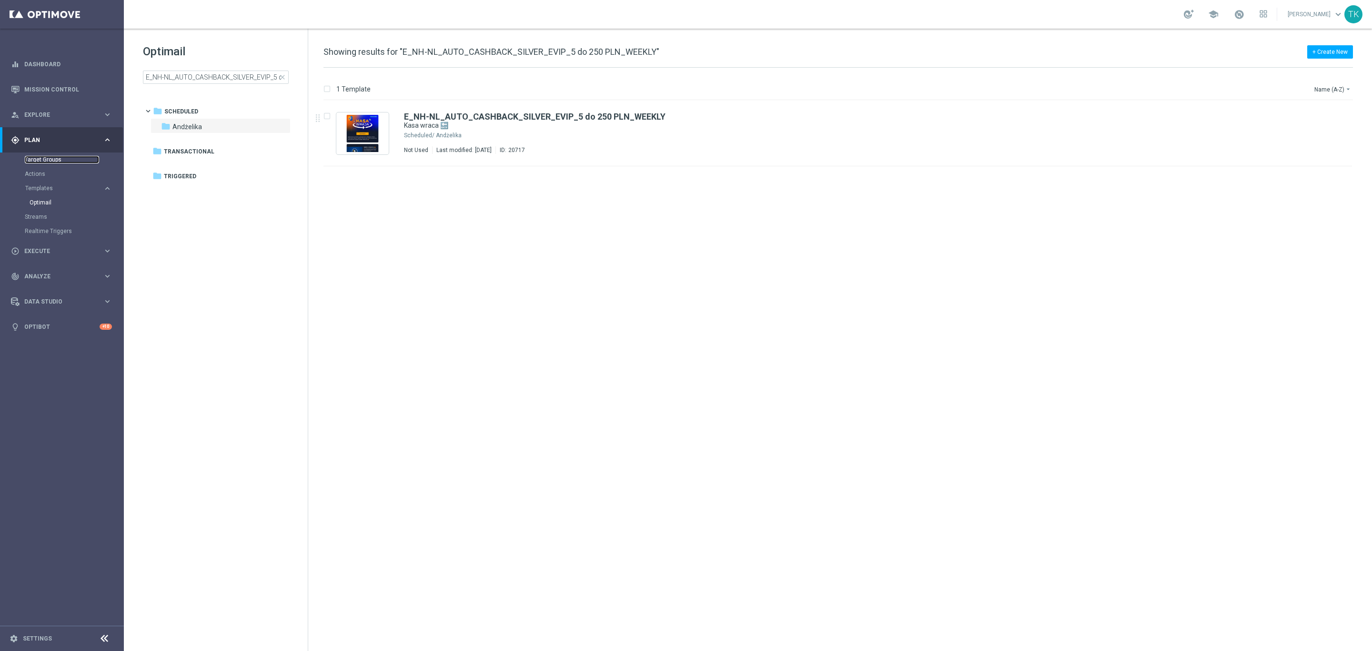
click at [33, 163] on link "Target Groups" at bounding box center [62, 160] width 74 height 8
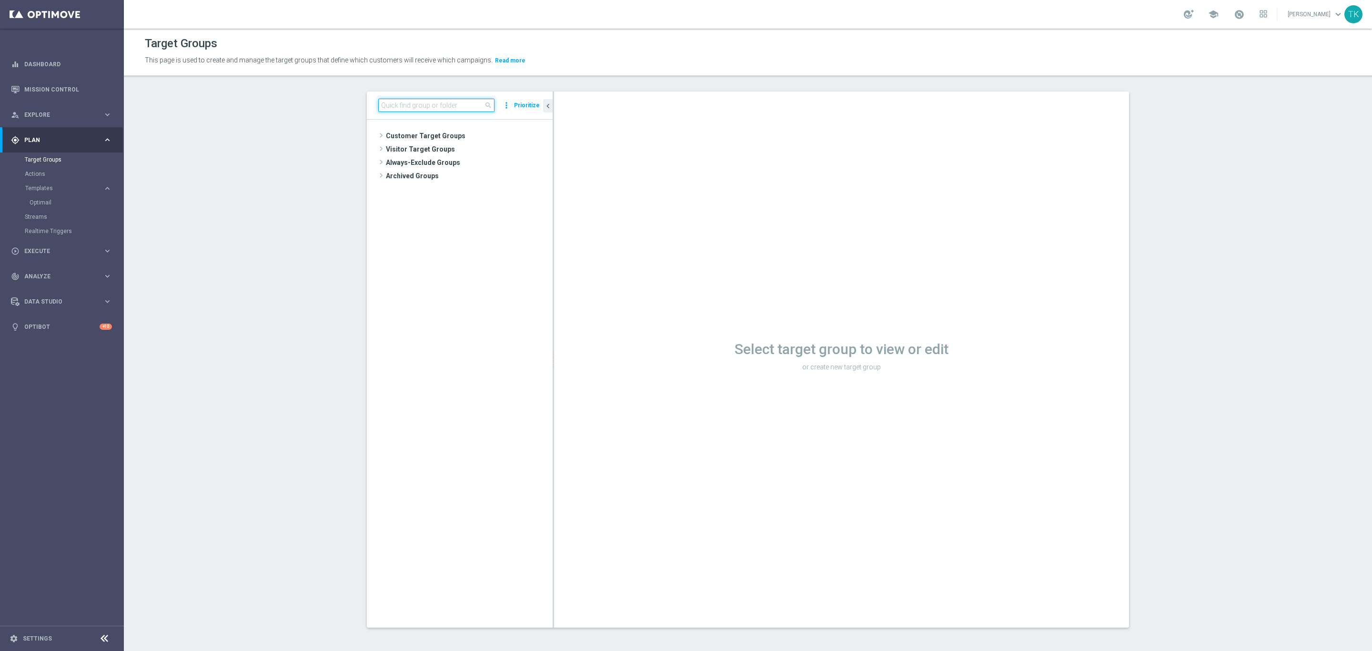
click at [409, 110] on input at bounding box center [436, 105] width 116 height 13
paste input "E_NL_AUTO_CASHBACK_GOLD_EVIP_5 do 250 PLN_WEEKLY"
type input "E_NL_AUTO_CASHBACK_GOLD_EVIP_5 do 250 PLN_WEEKLY"
click at [471, 193] on span "EARLY-AUTO-EVIP FLOW-GOLD" at bounding box center [471, 190] width 75 height 8
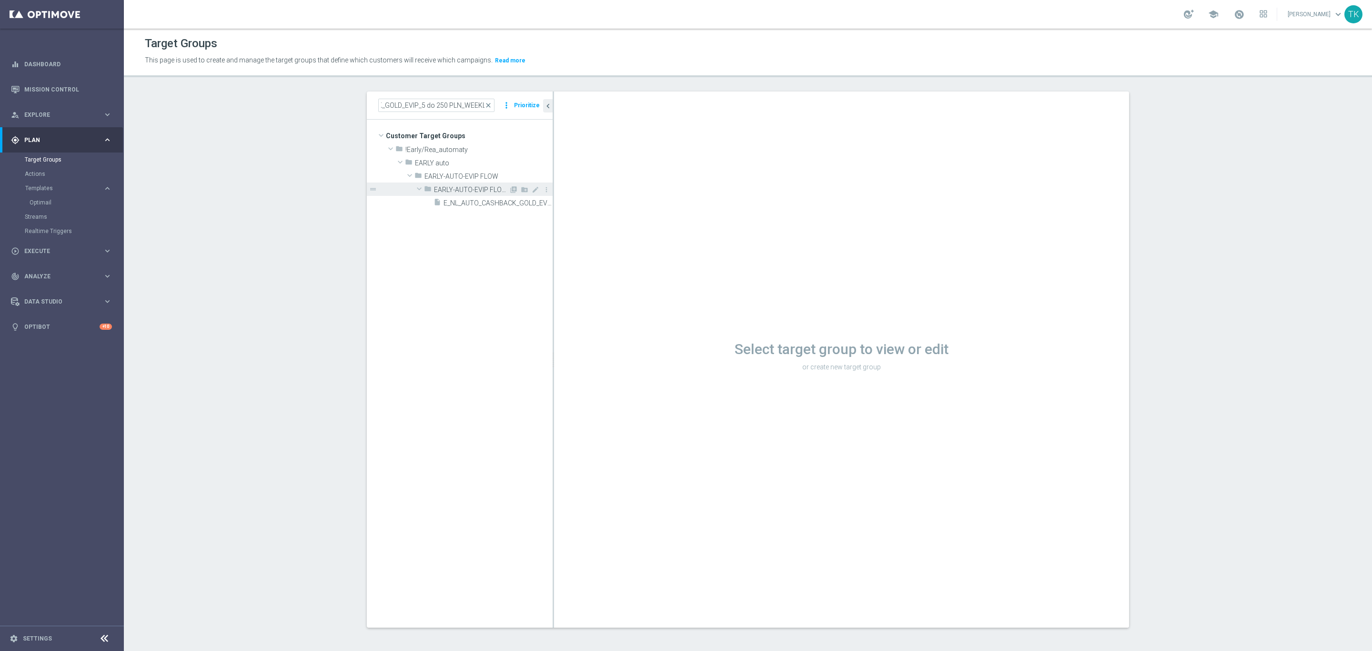
scroll to position [0, 0]
click at [471, 196] on div "folder EARLY-AUTO-EVIP FLOW-GOLD" at bounding box center [466, 188] width 85 height 13
click at [474, 203] on span "E_NL_AUTO_CASHBACK_GOLD_EVIP_5 do 250 PLN_WEEKLY" at bounding box center [487, 203] width 88 height 8
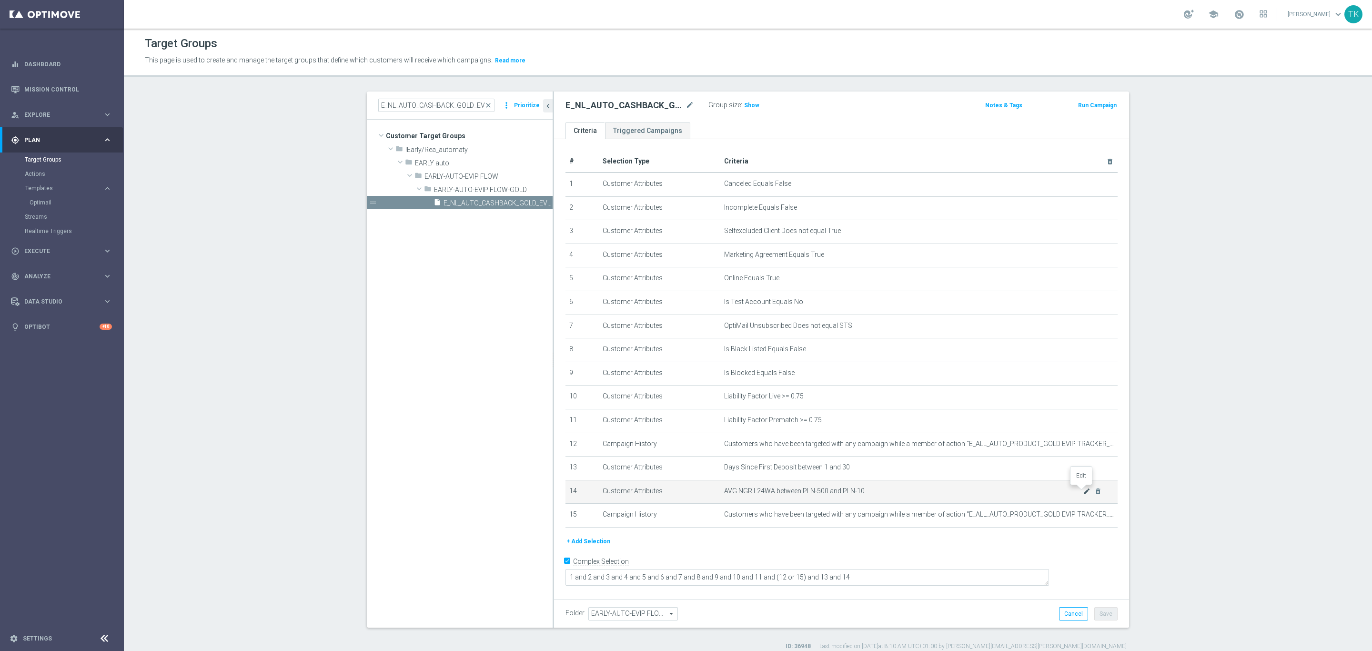
click at [1083, 491] on icon "mode_edit" at bounding box center [1087, 491] width 8 height 8
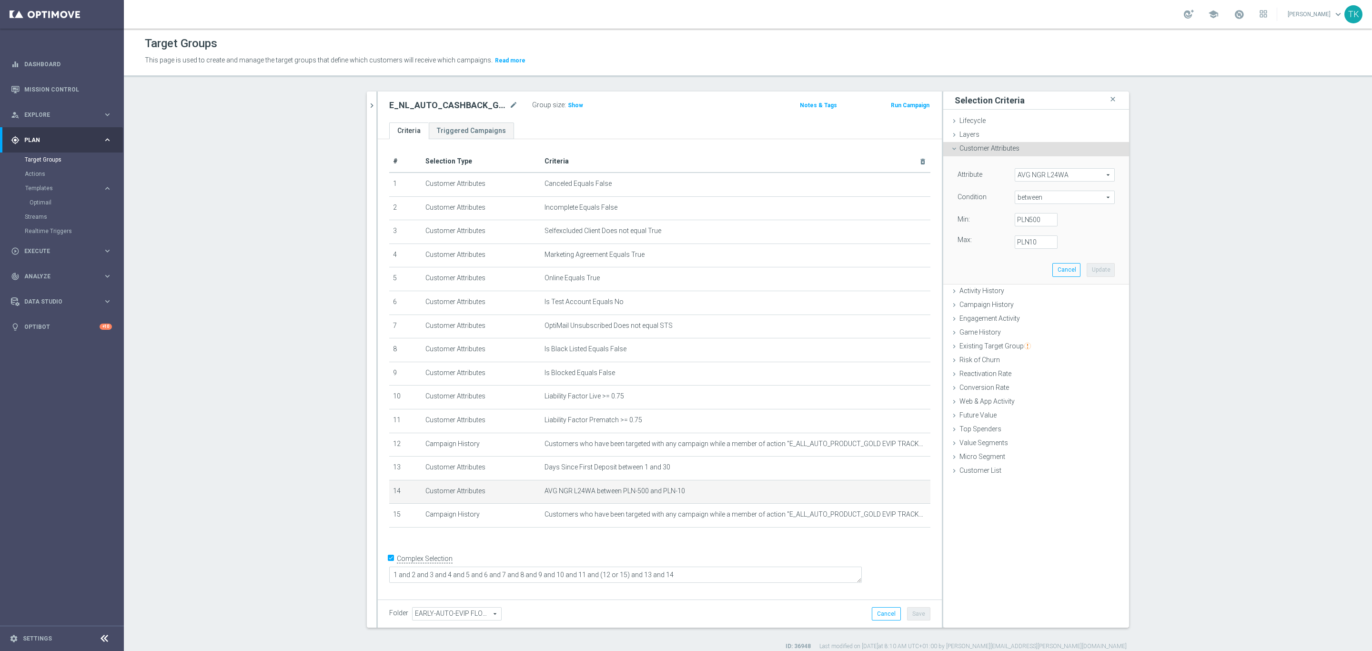
click at [1023, 197] on span "between" at bounding box center [1064, 197] width 99 height 12
click at [1036, 210] on span "<" at bounding box center [1064, 212] width 90 height 8
type input "<"
click at [1062, 249] on button "Cancel" at bounding box center [1066, 248] width 28 height 13
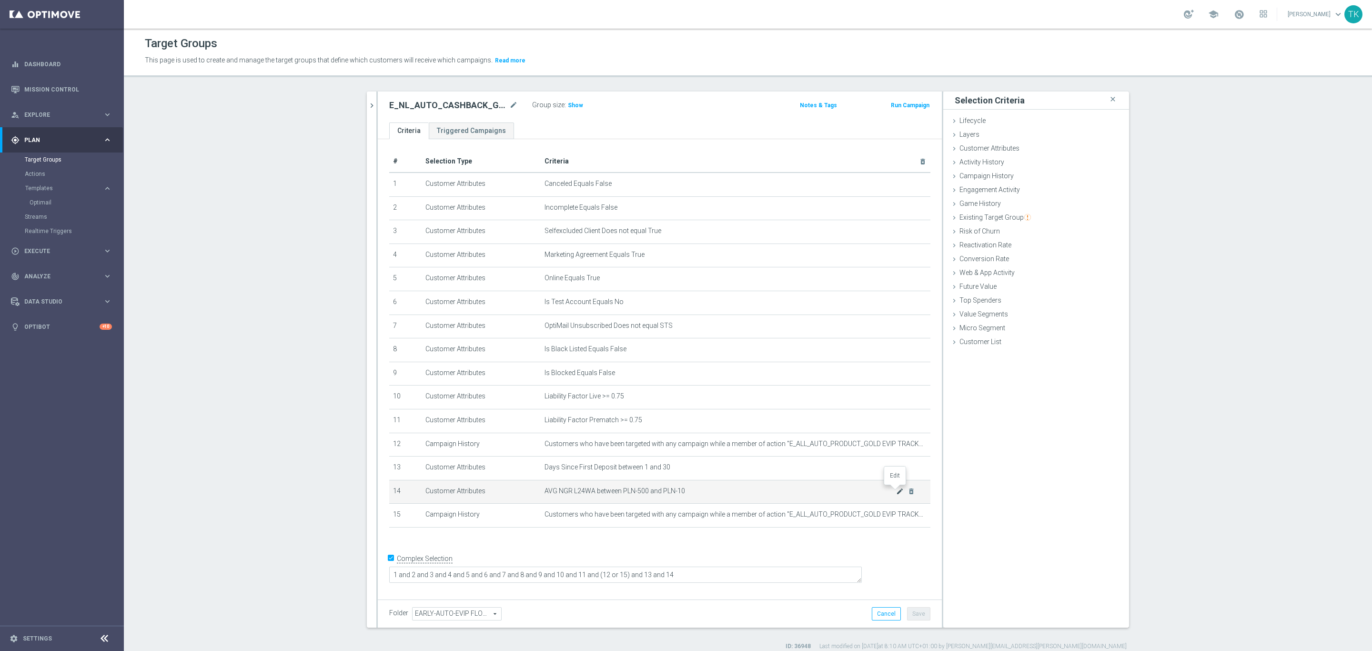
click at [896, 487] on icon "mode_edit" at bounding box center [900, 491] width 8 height 8
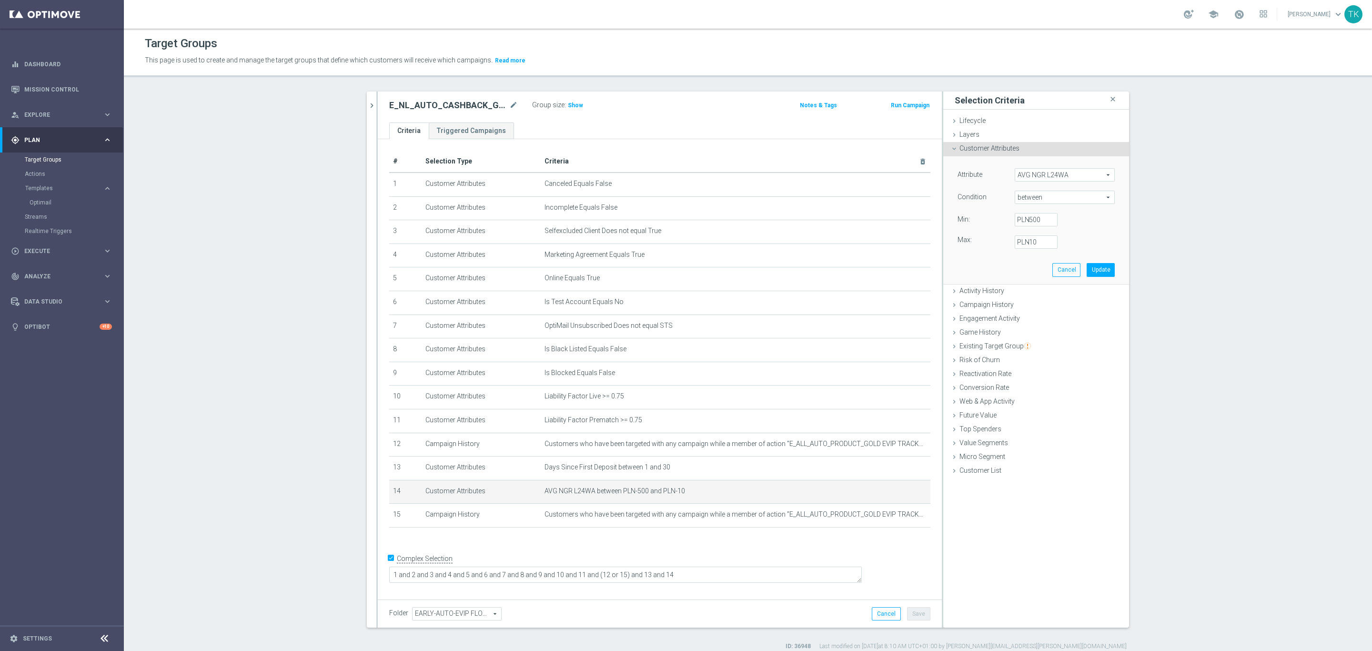
click at [1036, 194] on span "between" at bounding box center [1064, 197] width 99 height 12
click at [1032, 271] on span ">=" at bounding box center [1064, 274] width 90 height 8
type input ">="
click at [1022, 219] on label "PLN" at bounding box center [1022, 219] width 10 height 9
click at [1022, 219] on input "PLN" at bounding box center [1035, 219] width 43 height 13
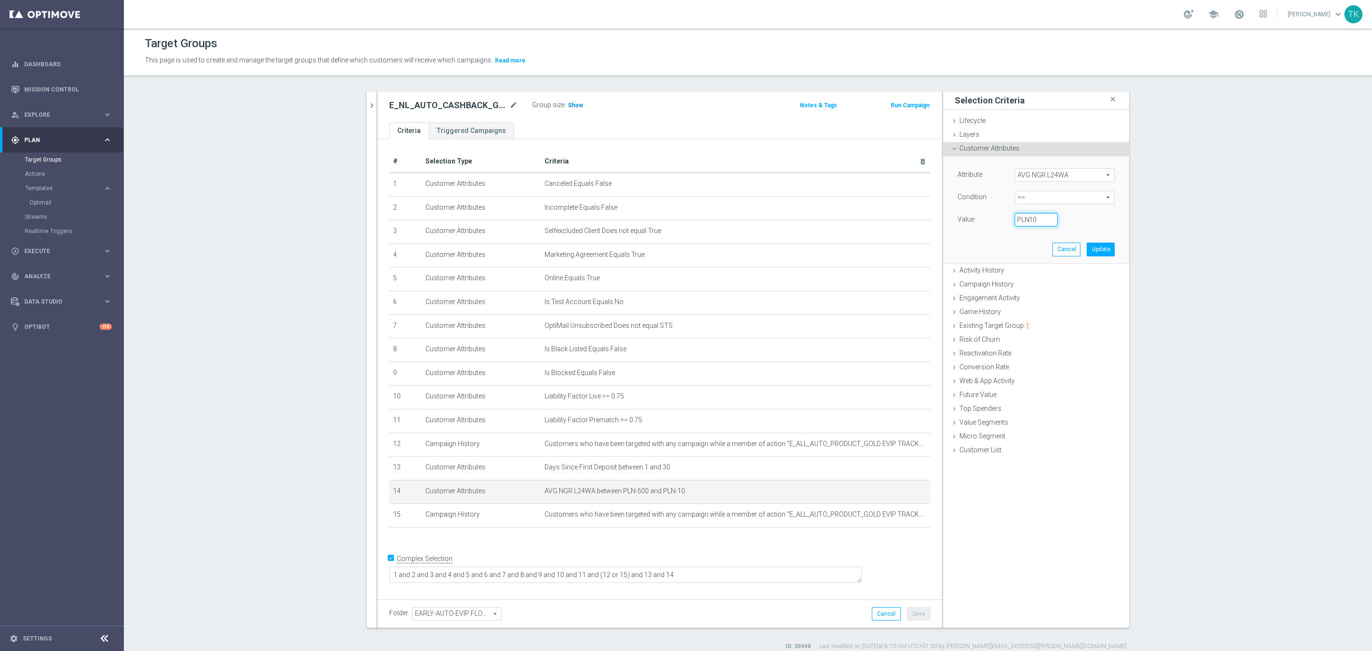
type input "-10"
click at [568, 108] on span "Show" at bounding box center [575, 105] width 15 height 7
click at [1066, 251] on button "Cancel" at bounding box center [1066, 248] width 28 height 13
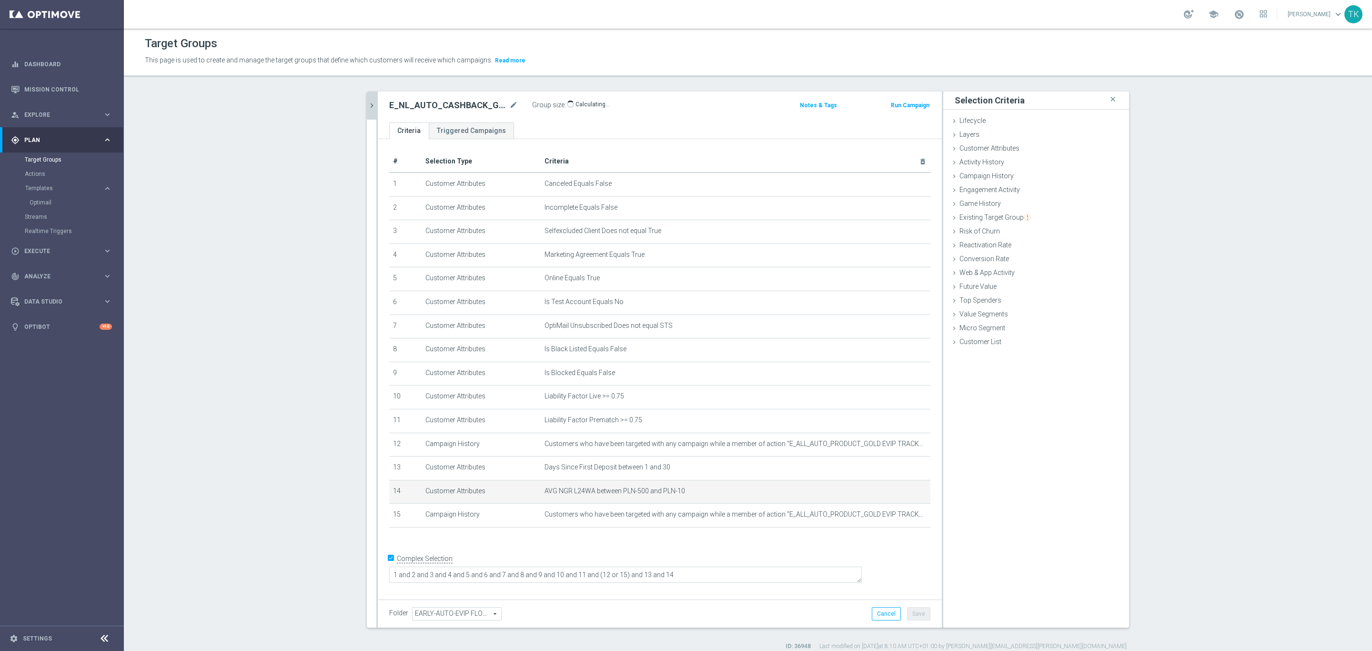
click at [367, 102] on icon "chevron_right" at bounding box center [371, 105] width 9 height 9
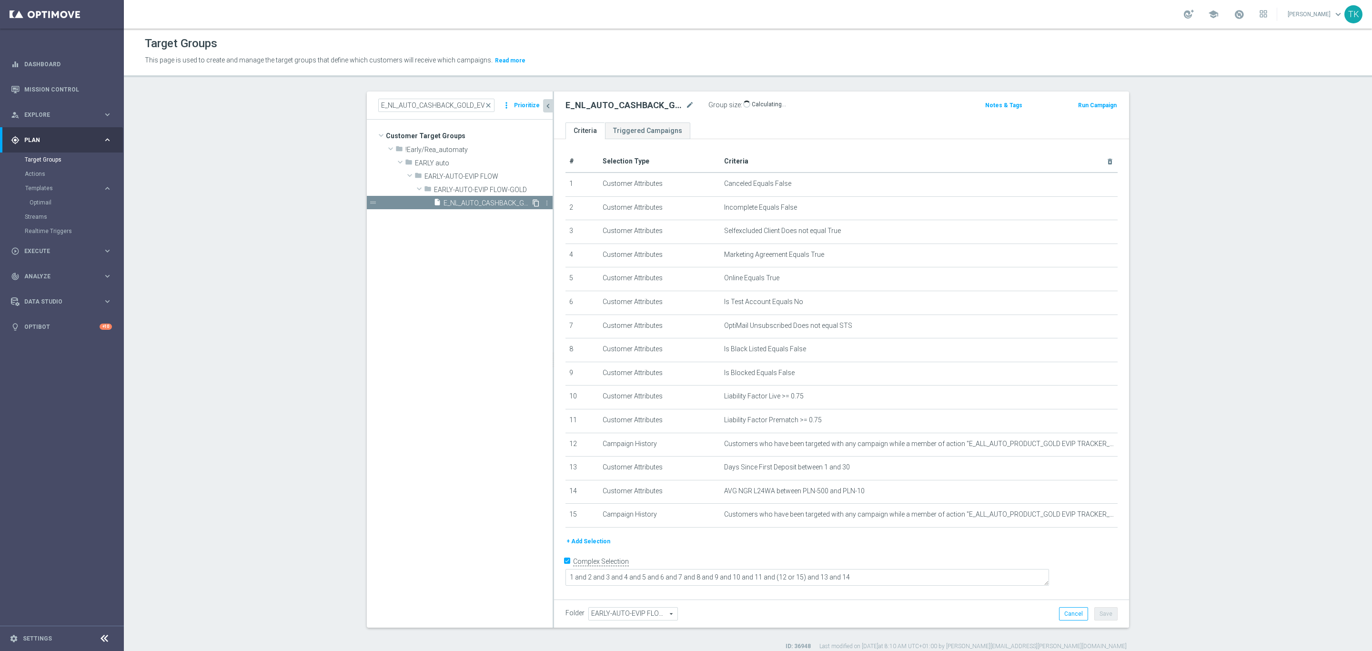
click at [532, 203] on icon "content_copy" at bounding box center [536, 203] width 8 height 8
click at [685, 104] on icon "mode_edit" at bounding box center [689, 105] width 9 height 11
drag, startPoint x: 618, startPoint y: 103, endPoint x: 564, endPoint y: 110, distance: 53.8
click at [565, 110] on input "E_NH-NL_AUTO_CASHBACK_GOLD_EVIP_5 do 250 PLN_WEEKLY" at bounding box center [629, 106] width 129 height 13
type input "E_NH-NL_AUTO_CASHBACK_GOLD_EVIP_5 do 250 PLN_WEEKLY"
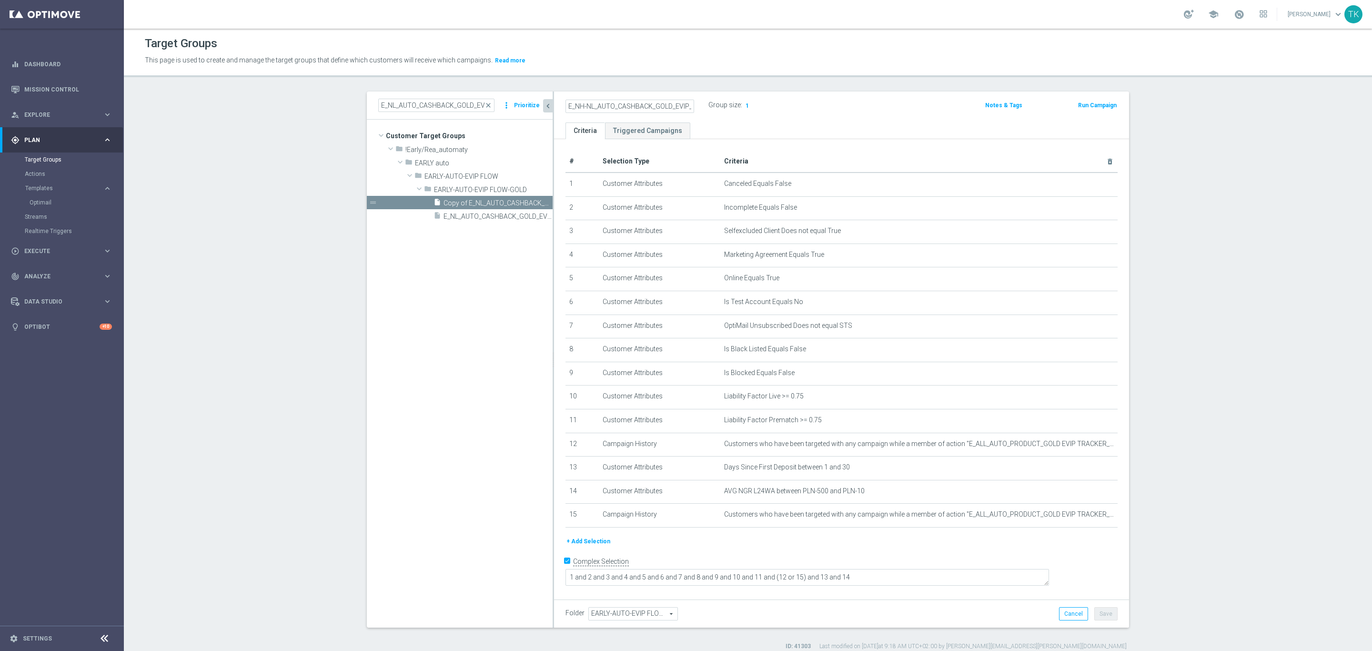
click at [786, 118] on div "E_NH-NL_AUTO_CASHBACK_GOLD_EVIP_5 do 250 PLN_WEEKLY Group size : 1 Notes & Tags…" at bounding box center [841, 106] width 575 height 31
click at [1083, 488] on icon "mode_edit" at bounding box center [1087, 491] width 8 height 8
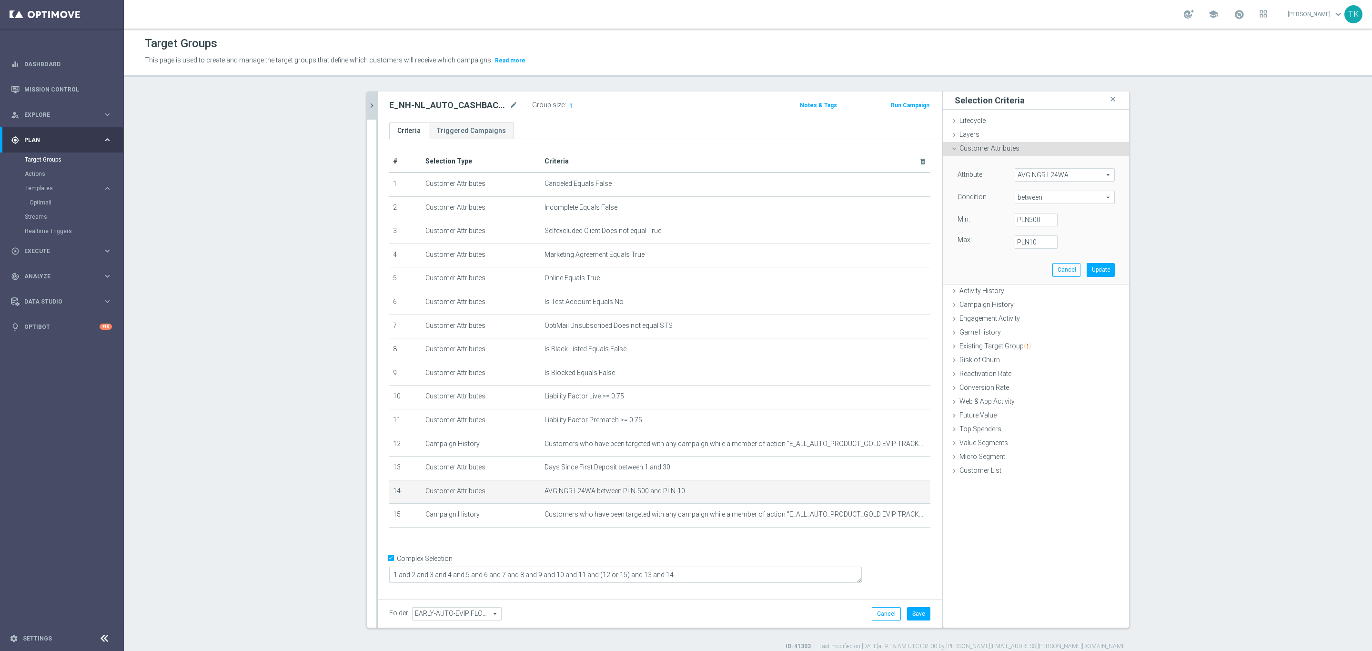
click at [1015, 198] on span "between" at bounding box center [1064, 197] width 99 height 12
click at [1039, 224] on span "<=" at bounding box center [1064, 224] width 90 height 8
type input "<="
click at [1022, 218] on label "PLN" at bounding box center [1022, 219] width 10 height 9
click at [1022, 218] on input "PLN" at bounding box center [1035, 219] width 43 height 13
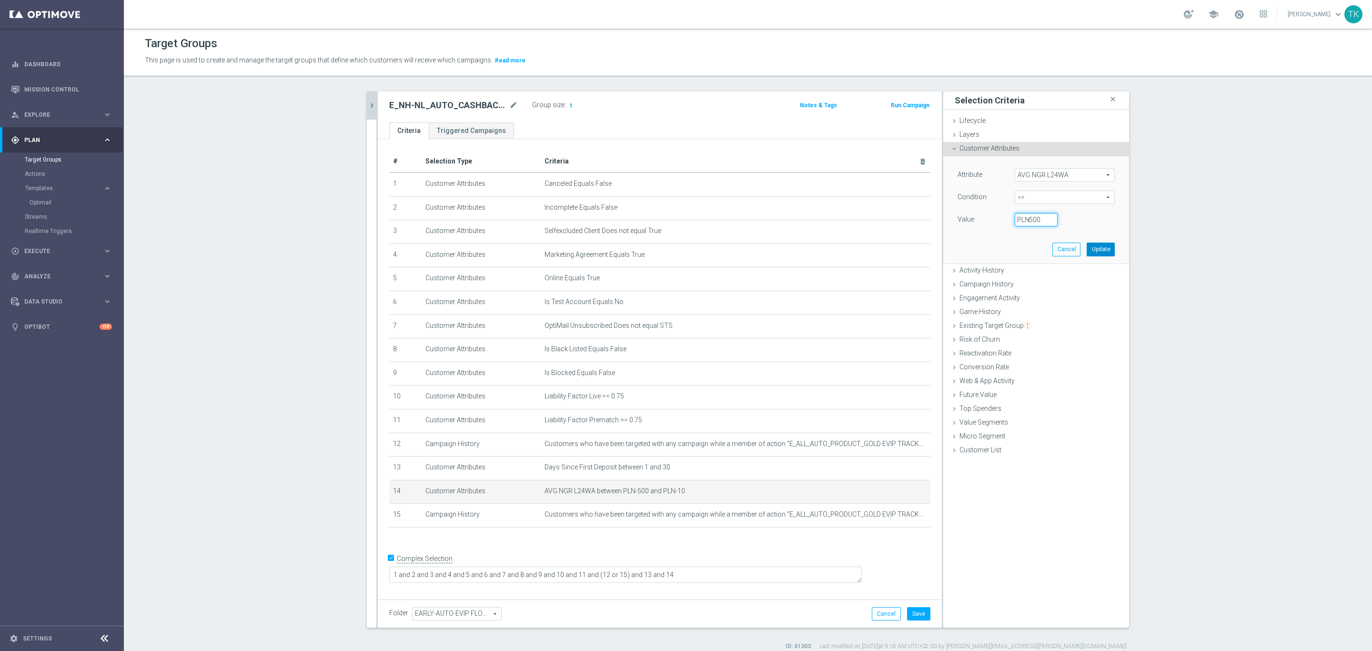
type input "-500"
click at [1095, 252] on button "Update" at bounding box center [1100, 248] width 28 height 13
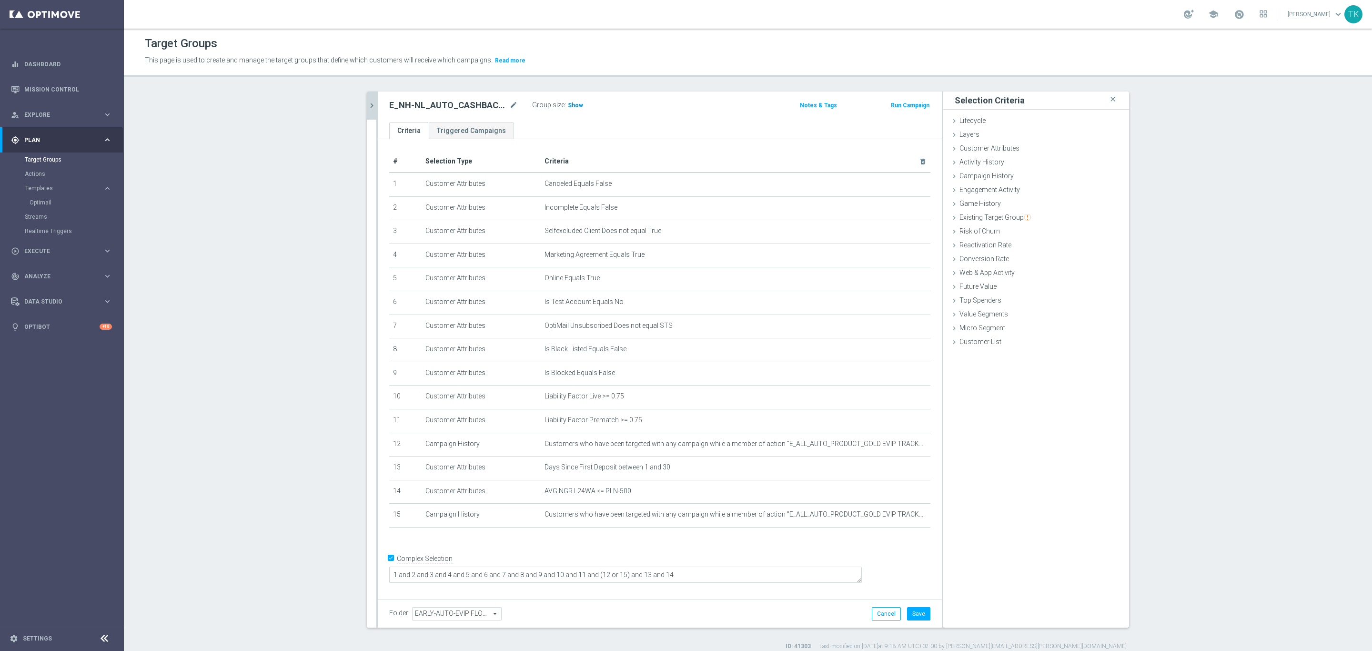
click at [571, 108] on span "Show" at bounding box center [575, 105] width 15 height 7
click at [911, 609] on button "Save" at bounding box center [918, 613] width 23 height 13
click at [367, 109] on icon "chevron_right" at bounding box center [371, 105] width 9 height 9
